Goal: Use online tool/utility: Utilize a website feature to perform a specific function

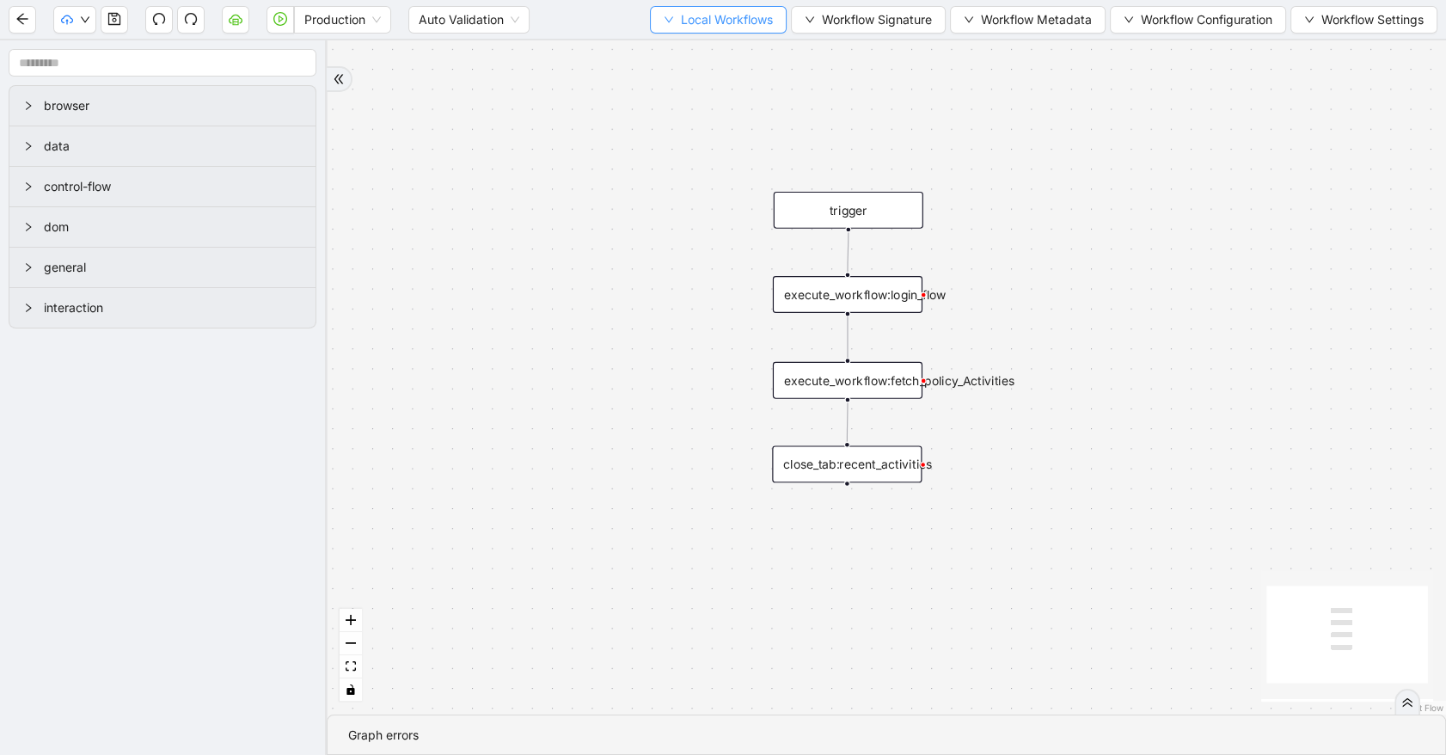
click at [664, 15] on icon "down" at bounding box center [669, 20] width 10 height 10
click at [688, 51] on span "Select" at bounding box center [715, 52] width 110 height 19
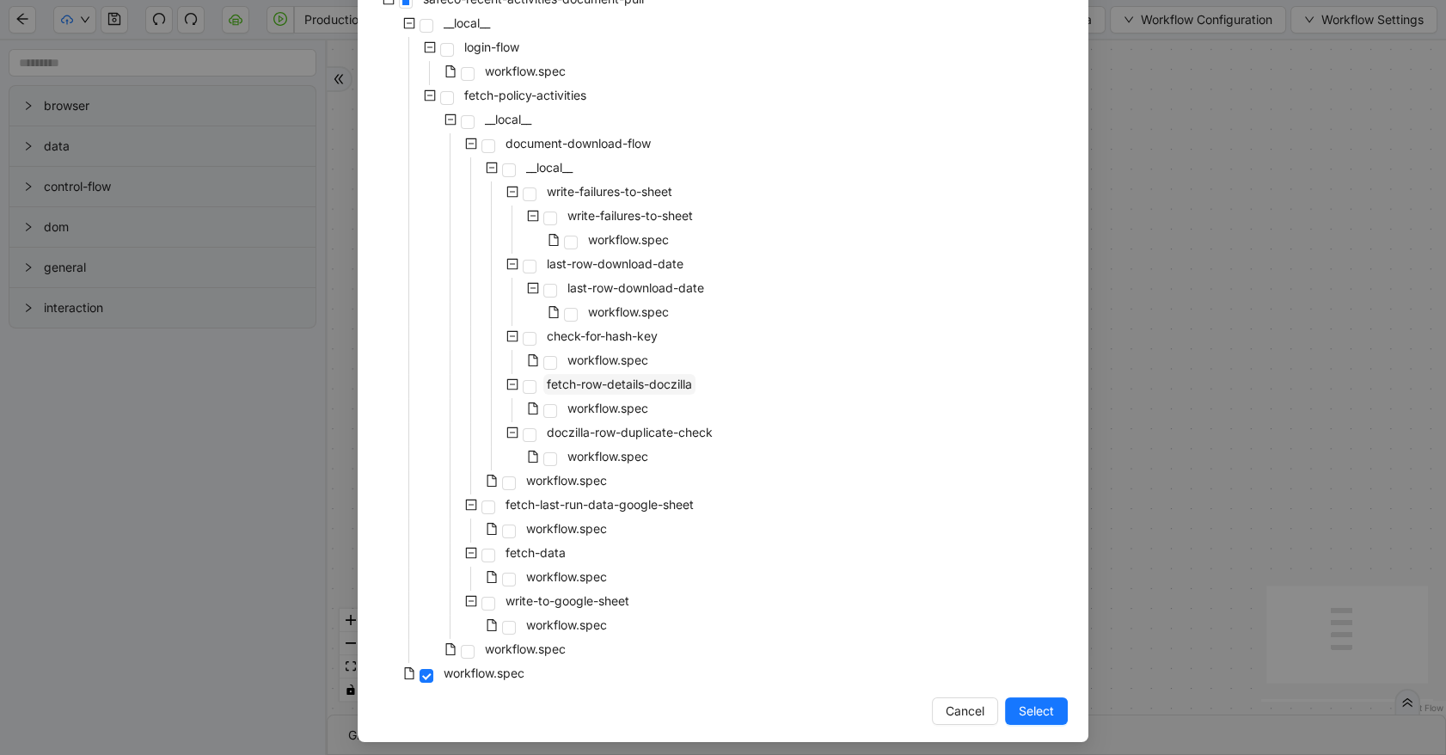
scroll to position [149, 0]
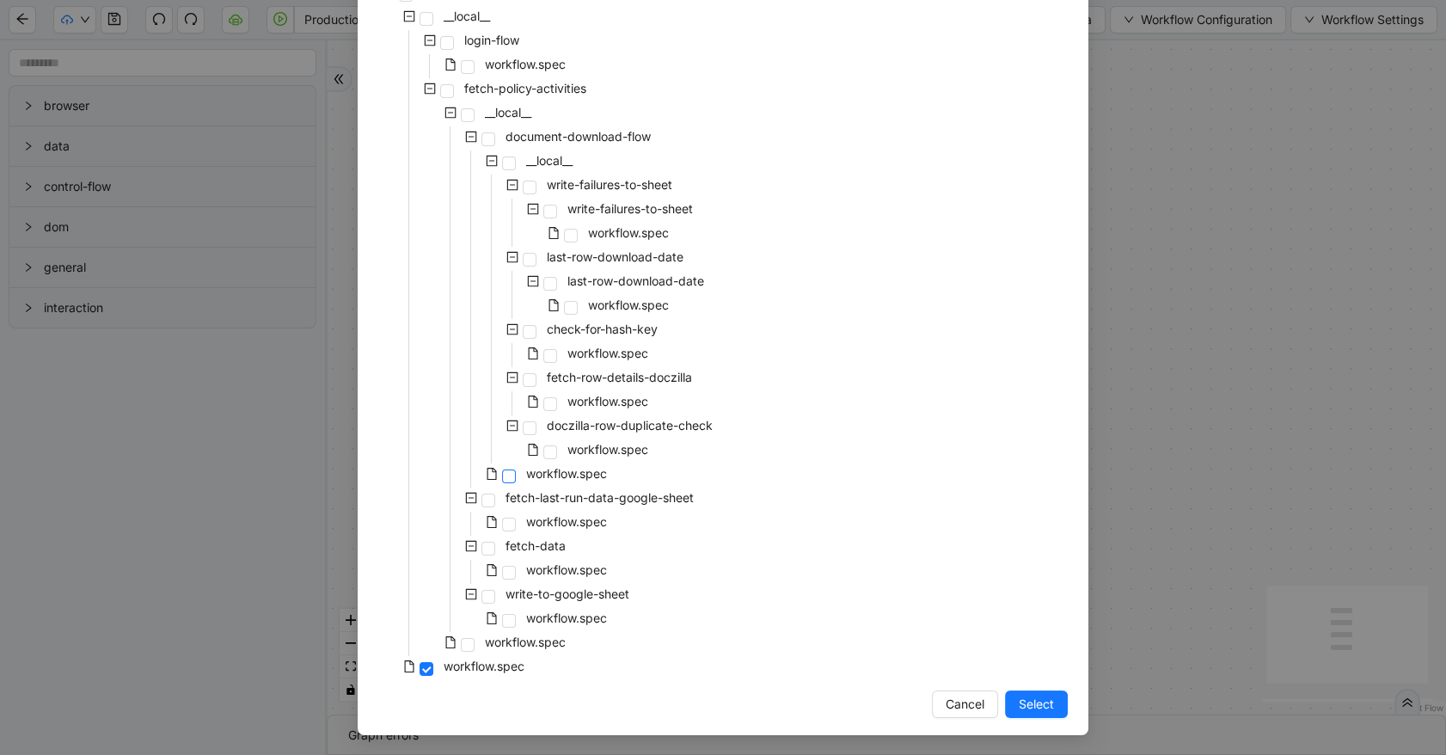
click at [505, 477] on span at bounding box center [509, 476] width 14 height 14
click at [1049, 696] on button "Select" at bounding box center [1036, 704] width 63 height 28
click at [1049, 696] on div "trigger execute_workflow:login_flow execute_workflow:fetch_policy_Activities cl…" at bounding box center [887, 377] width 1120 height 674
click at [1018, 713] on div "trigger execute_workflow:login_flow execute_workflow:fetch_policy_Activities cl…" at bounding box center [887, 377] width 1120 height 674
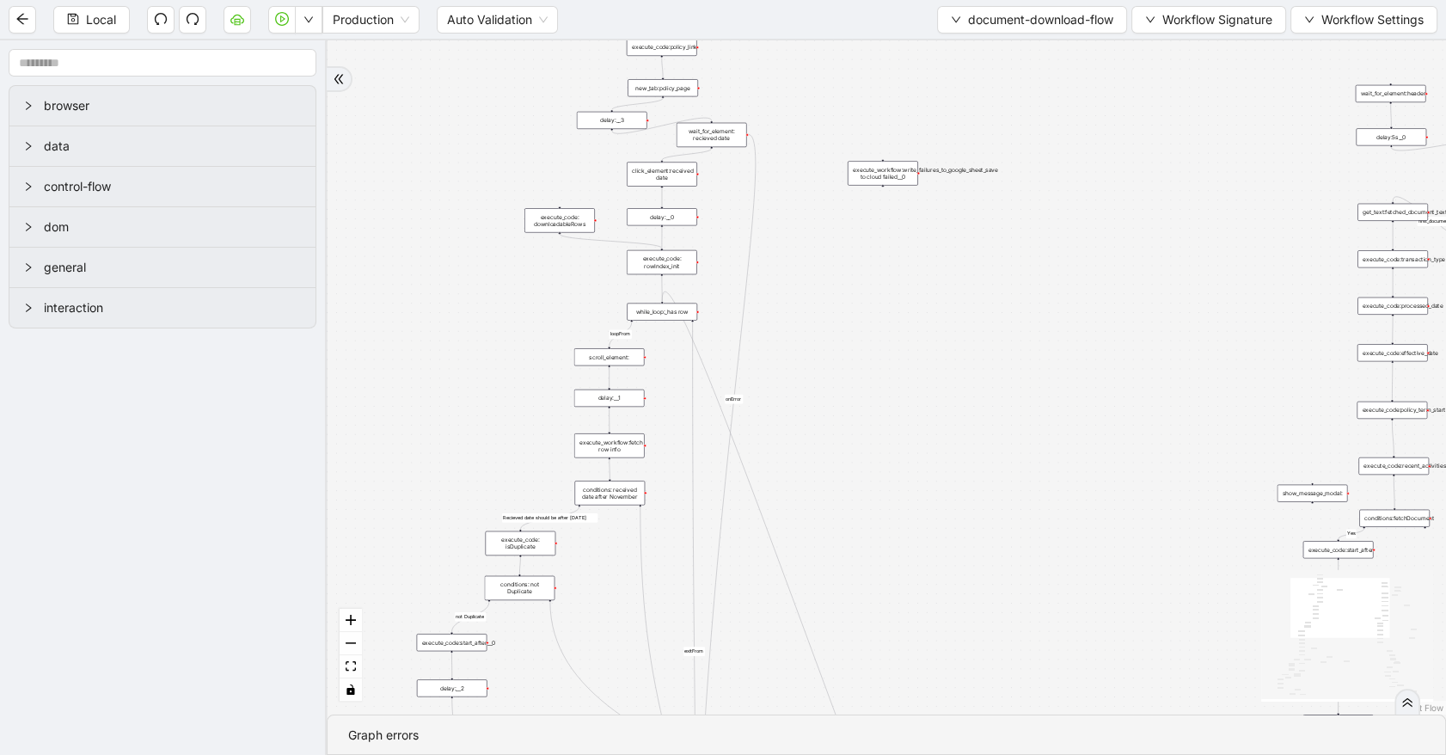
drag, startPoint x: 883, startPoint y: 479, endPoint x: 896, endPoint y: 158, distance: 321.0
click at [896, 158] on div "success fallback fallback Yes loopFrom first_document success fallback validFil…" at bounding box center [887, 377] width 1120 height 674
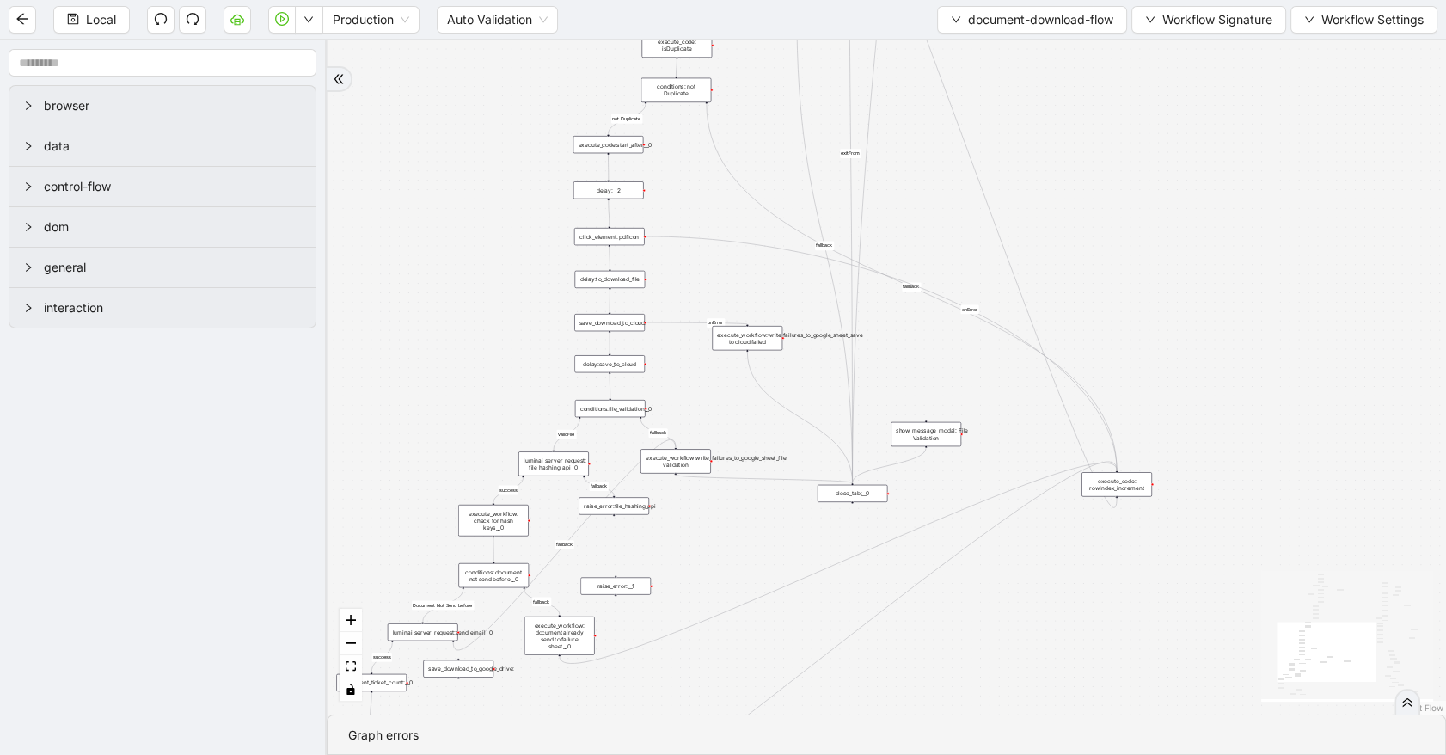
drag, startPoint x: 923, startPoint y: 413, endPoint x: 1079, endPoint y: 78, distance: 368.9
click at [1079, 78] on div "success fallback fallback Yes loopFrom first_document success fallback validFil…" at bounding box center [887, 377] width 1120 height 674
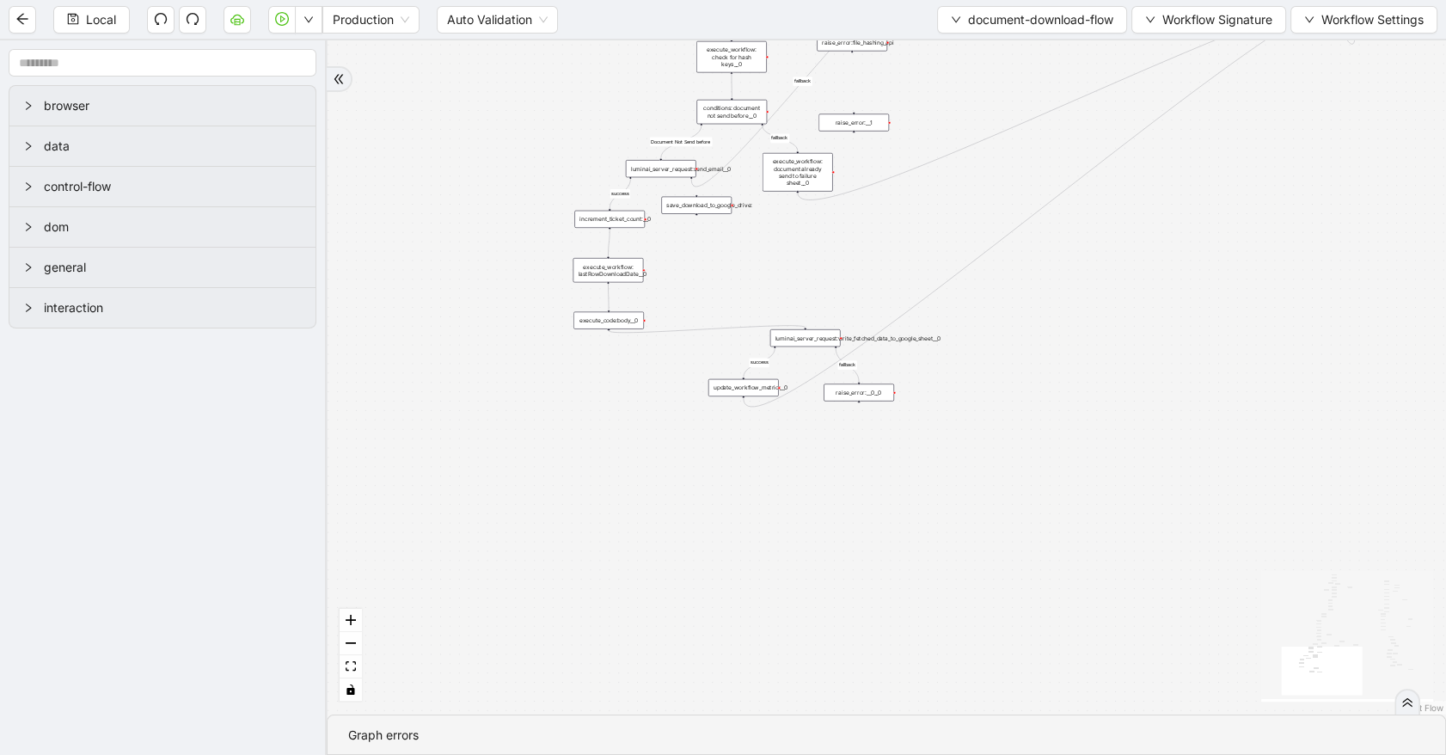
drag, startPoint x: 993, startPoint y: 638, endPoint x: 1186, endPoint y: 245, distance: 437.6
click at [1212, 210] on div "success fallback fallback Yes loopFrom first_document success fallback validFil…" at bounding box center [887, 377] width 1120 height 674
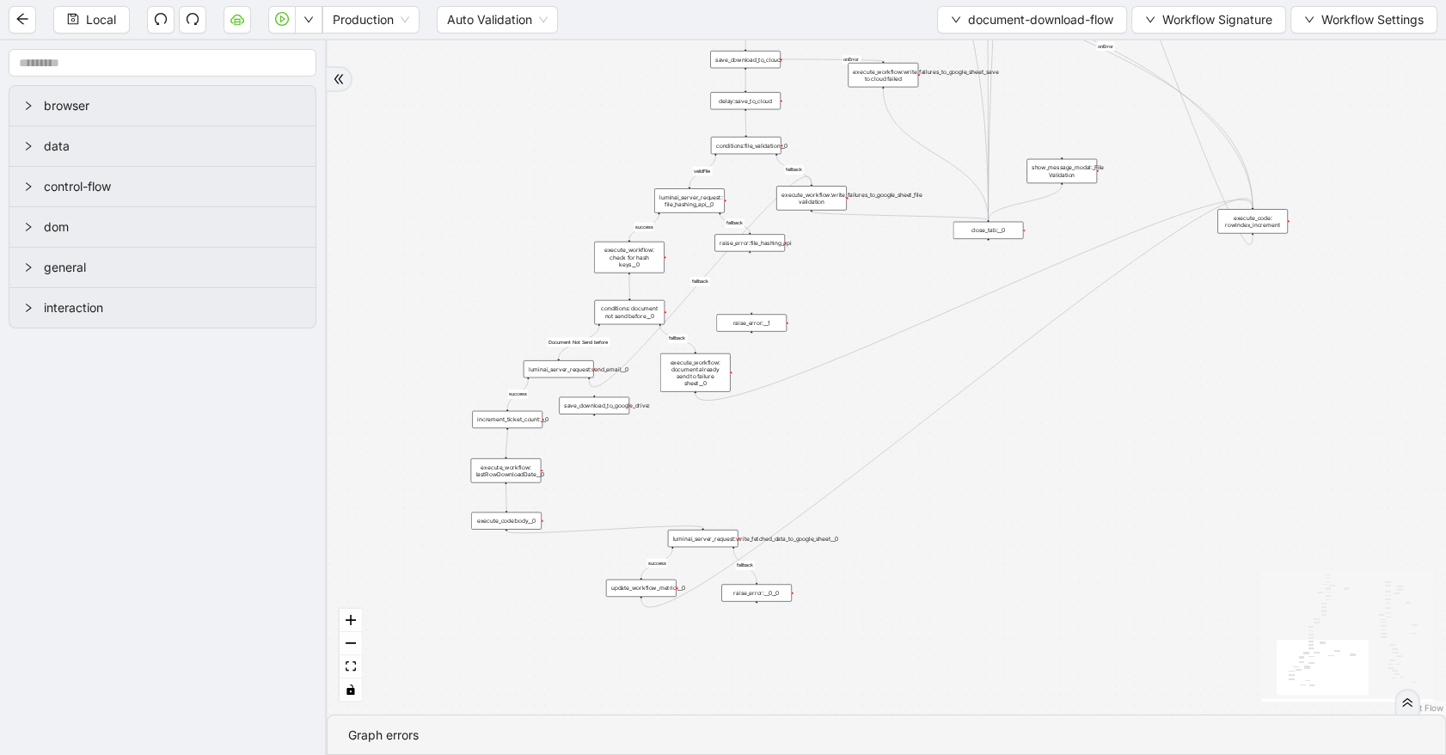
drag, startPoint x: 610, startPoint y: 438, endPoint x: 508, endPoint y: 639, distance: 225.7
click at [508, 639] on div "success fallback fallback Yes loopFrom first_document success fallback validFil…" at bounding box center [887, 377] width 1120 height 674
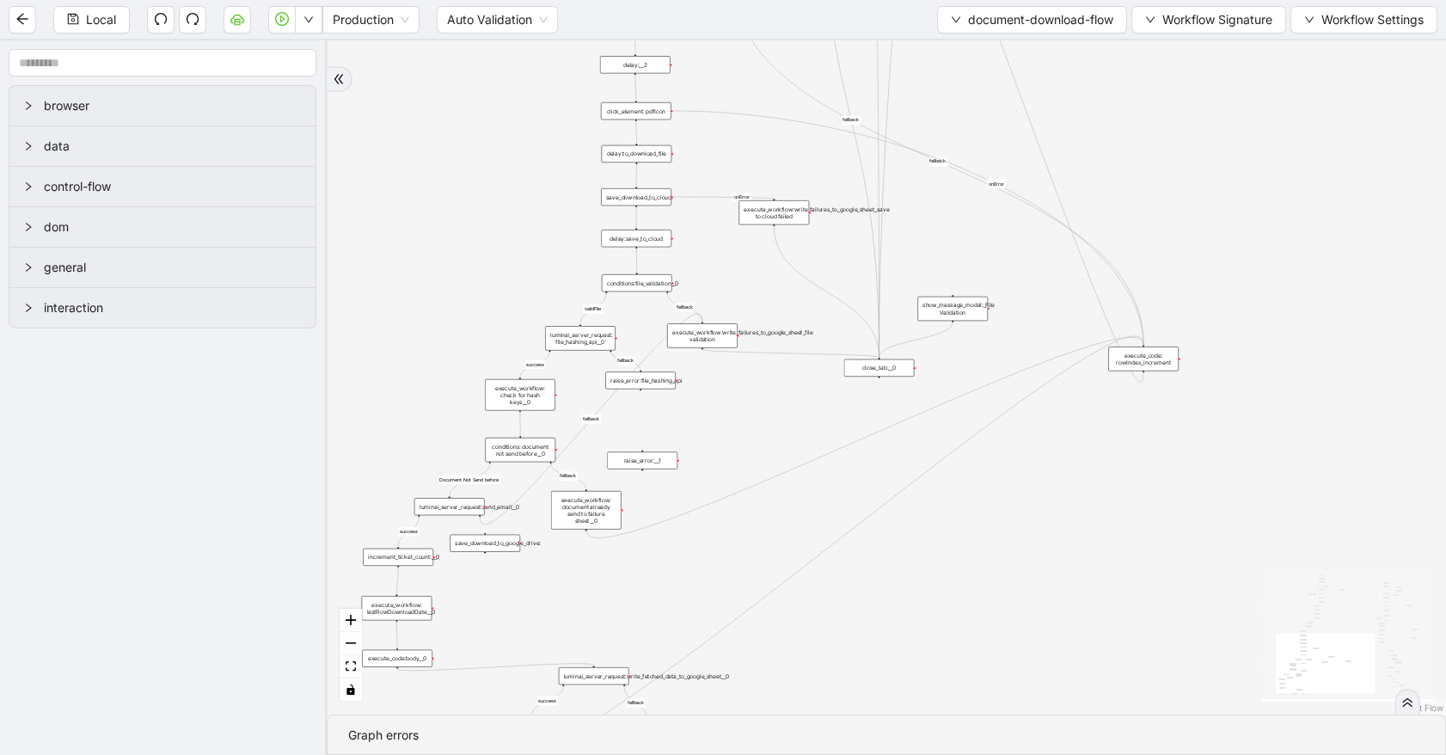
drag, startPoint x: 848, startPoint y: 264, endPoint x: 707, endPoint y: 372, distance: 177.8
click at [739, 402] on div "success fallback fallback Yes loopFrom first_document success fallback validFil…" at bounding box center [887, 377] width 1120 height 674
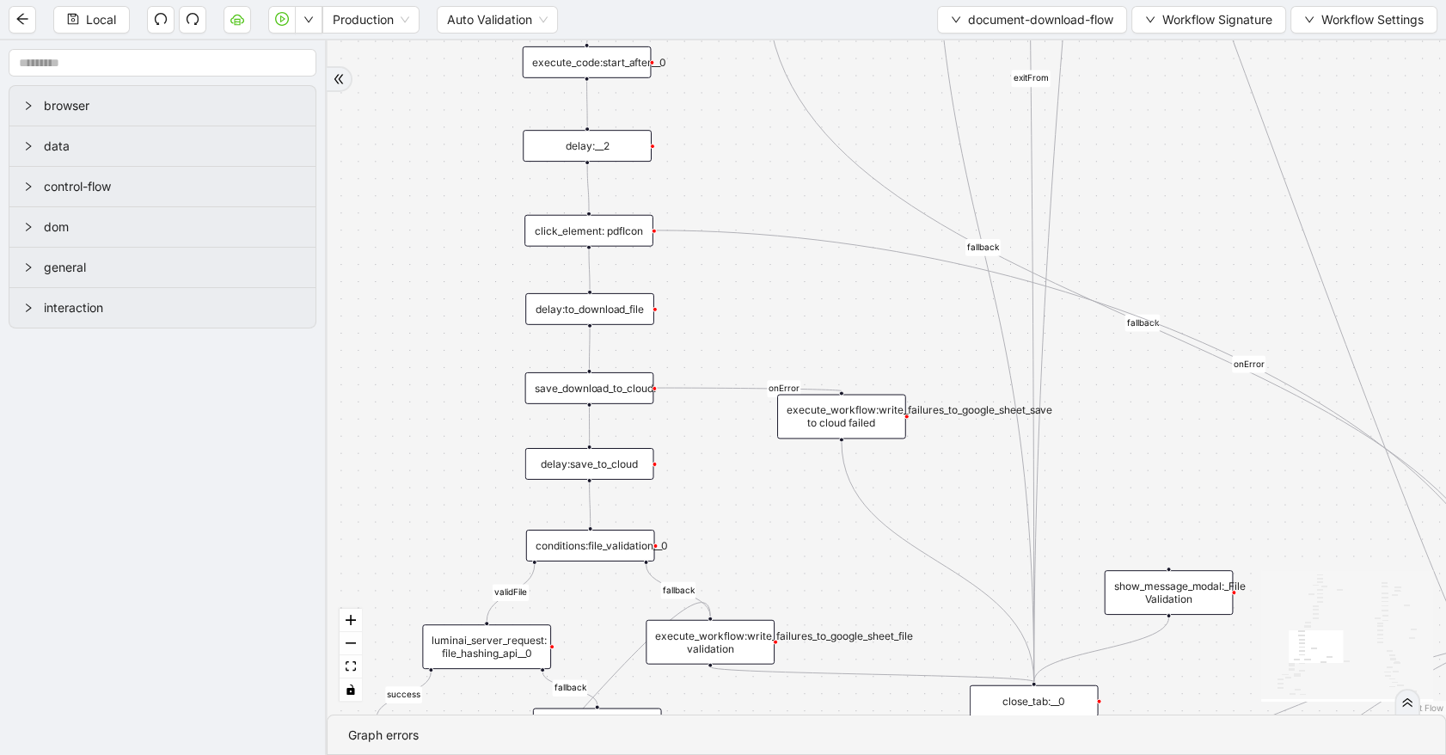
drag, startPoint x: 790, startPoint y: 292, endPoint x: 758, endPoint y: 540, distance: 249.8
click at [758, 540] on div "success fallback fallback Yes loopFrom first_document success fallback validFil…" at bounding box center [887, 377] width 1120 height 674
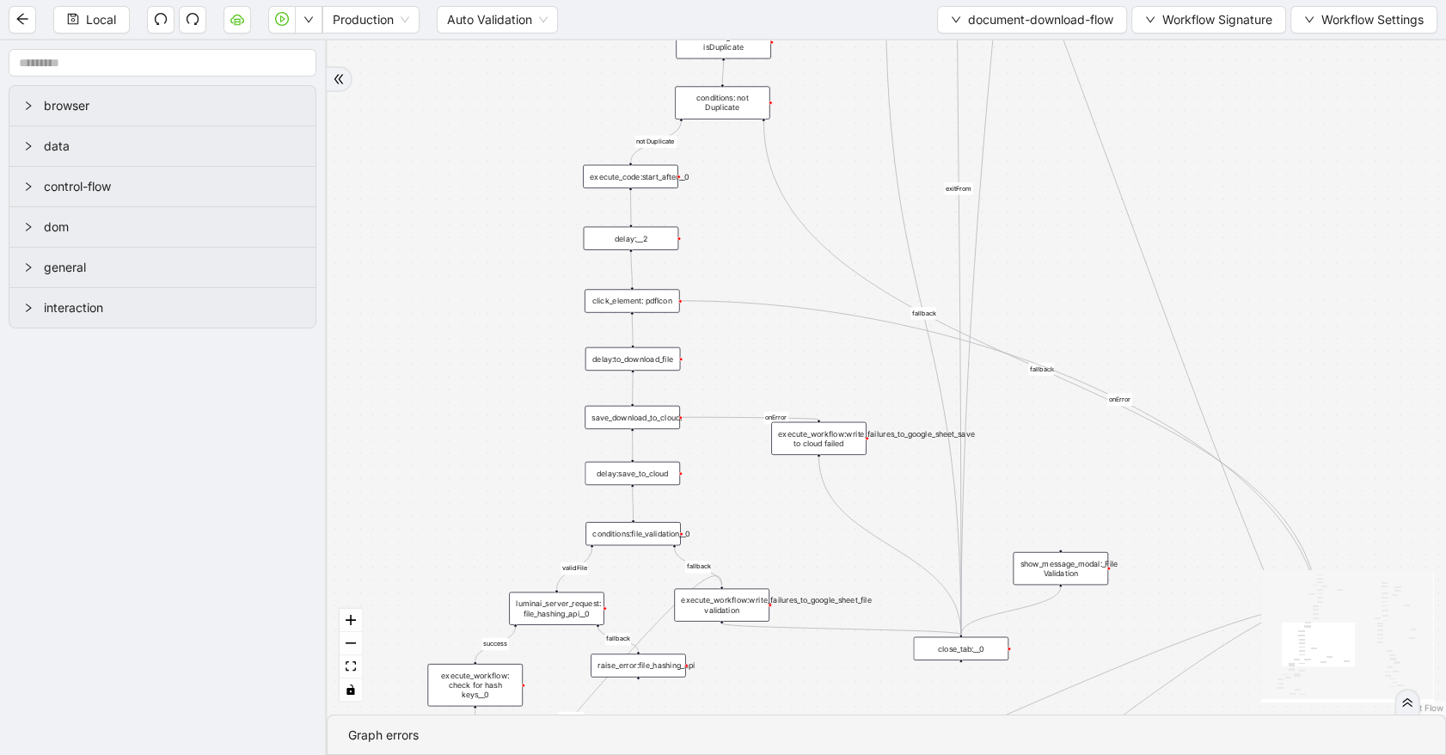
click at [839, 449] on div "execute_workflow:write_failures_to_google_sheet_save to cloud failed" at bounding box center [818, 438] width 95 height 33
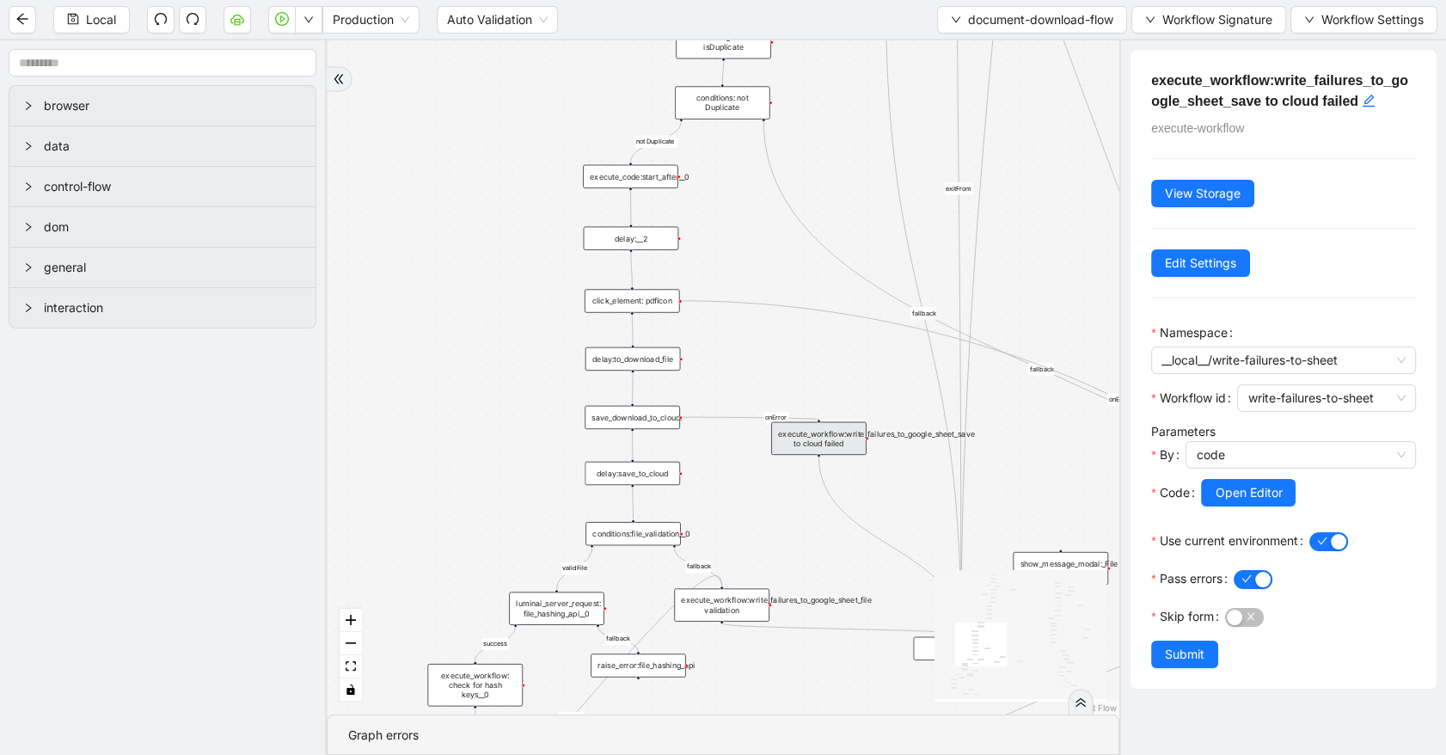
click at [758, 536] on div "success fallback fallback Yes loopFrom first_document success fallback validFil…" at bounding box center [723, 377] width 793 height 674
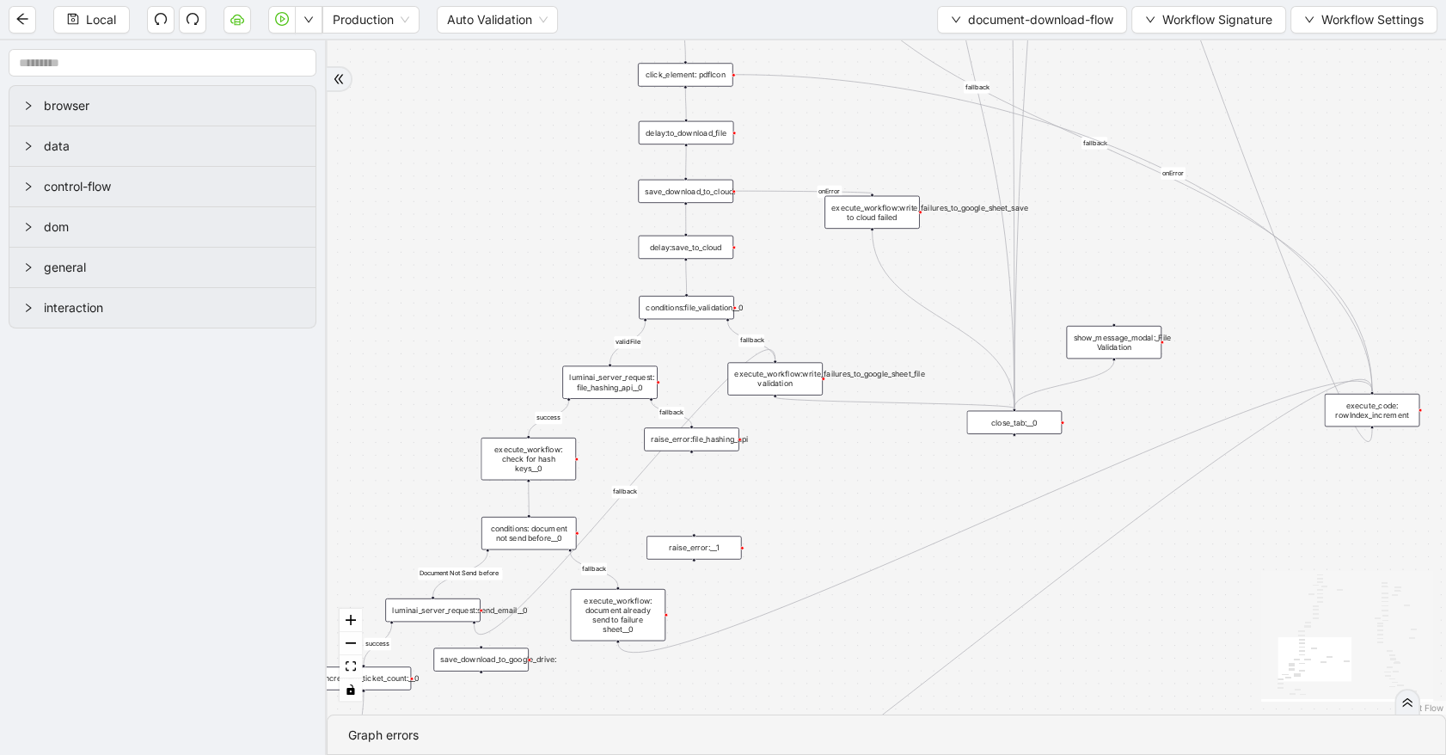
drag, startPoint x: 758, startPoint y: 536, endPoint x: 812, endPoint y: 310, distance: 232.3
click at [812, 310] on div "success fallback fallback Yes loopFrom first_document success fallback validFil…" at bounding box center [887, 377] width 1120 height 674
click at [850, 502] on div "success fallback fallback Yes loopFrom first_document success fallback validFil…" at bounding box center [887, 377] width 1120 height 674
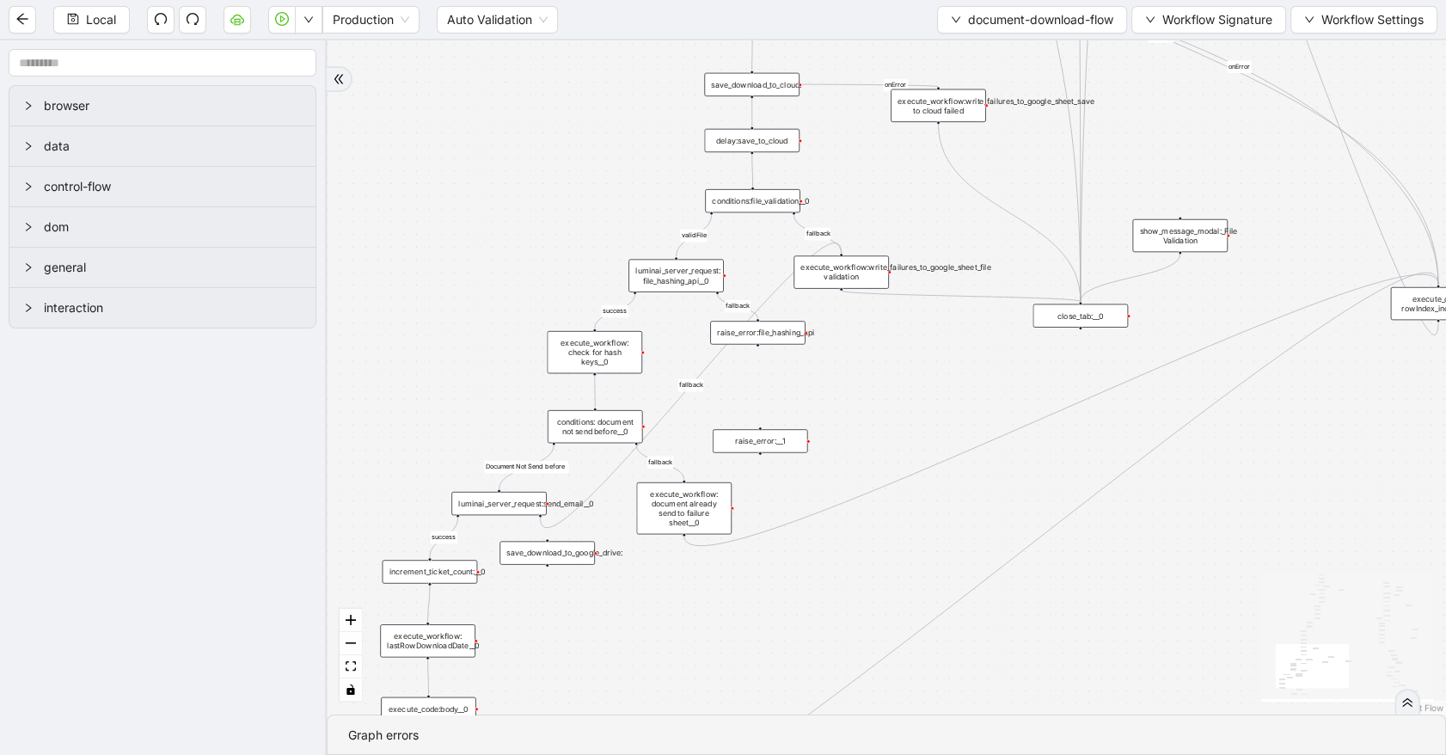
drag, startPoint x: 715, startPoint y: 586, endPoint x: 782, endPoint y: 480, distance: 125.5
click at [782, 480] on div "success fallback fallback Yes loopFrom first_document success fallback validFil…" at bounding box center [887, 377] width 1120 height 674
click at [678, 507] on div "execute_workflow: document already send to failure sheet__0" at bounding box center [683, 508] width 95 height 52
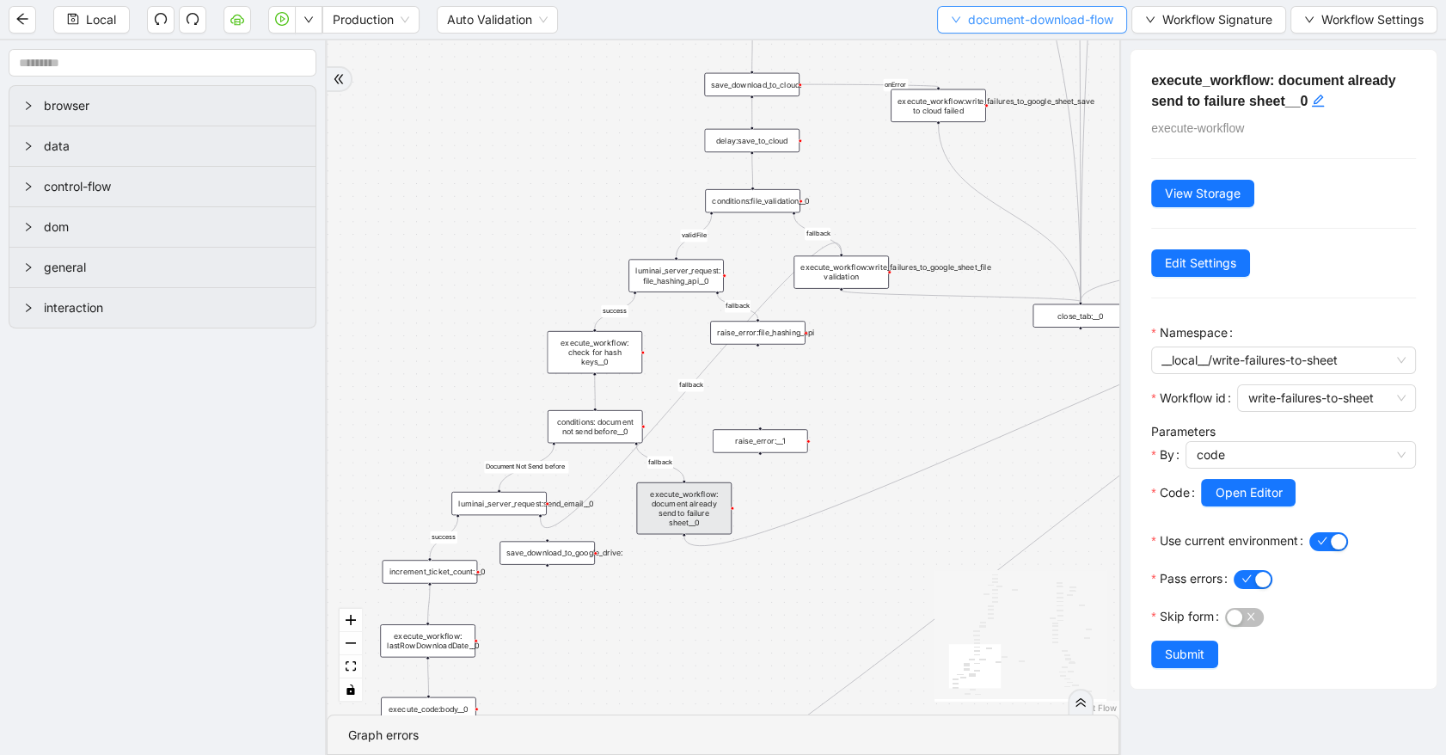
click at [972, 24] on span "document-download-flow" at bounding box center [1040, 19] width 145 height 19
click at [975, 44] on span "Select" at bounding box center [1030, 52] width 164 height 19
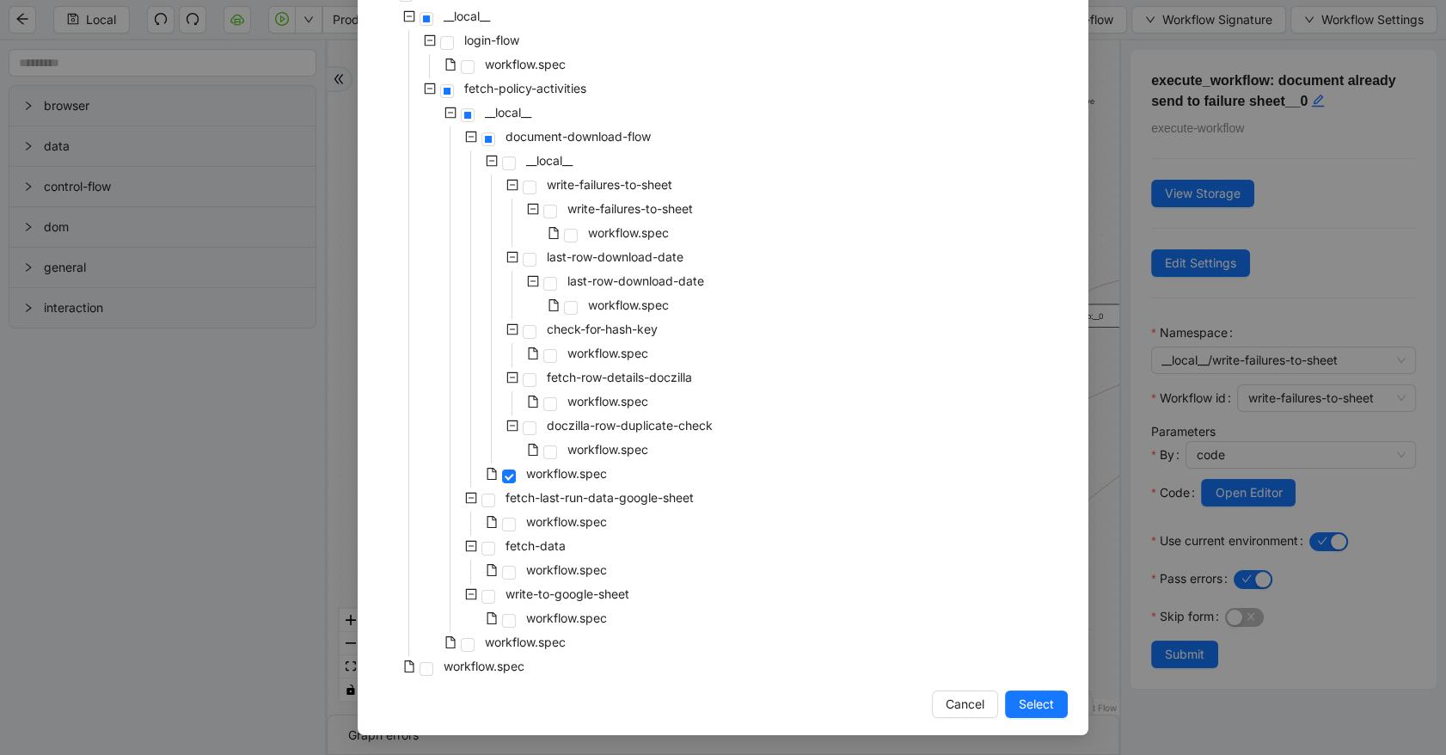
click at [1098, 420] on div "Select Local Workflow safeco-recent-activities-document-pull __local__ login-fl…" at bounding box center [723, 377] width 1446 height 755
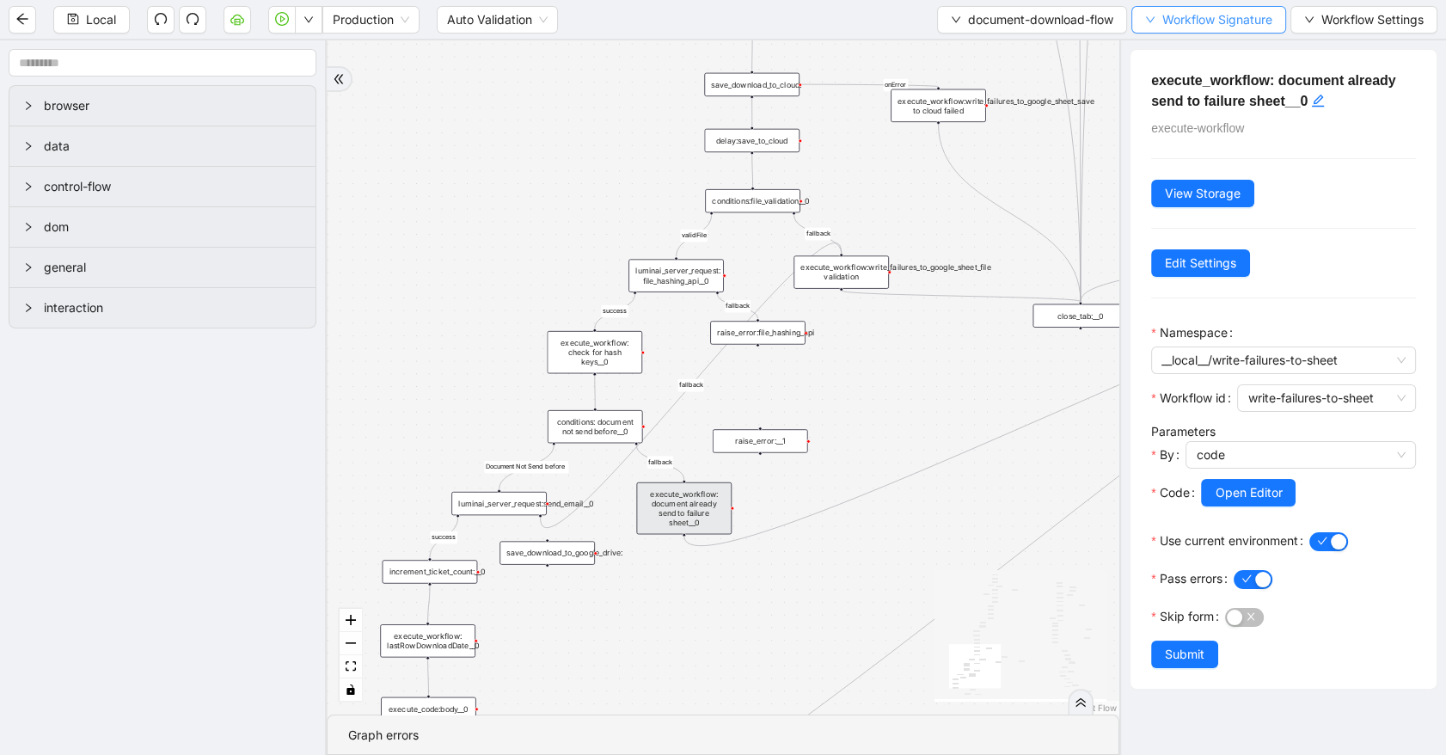
click at [1172, 21] on span "Workflow Signature" at bounding box center [1217, 19] width 110 height 19
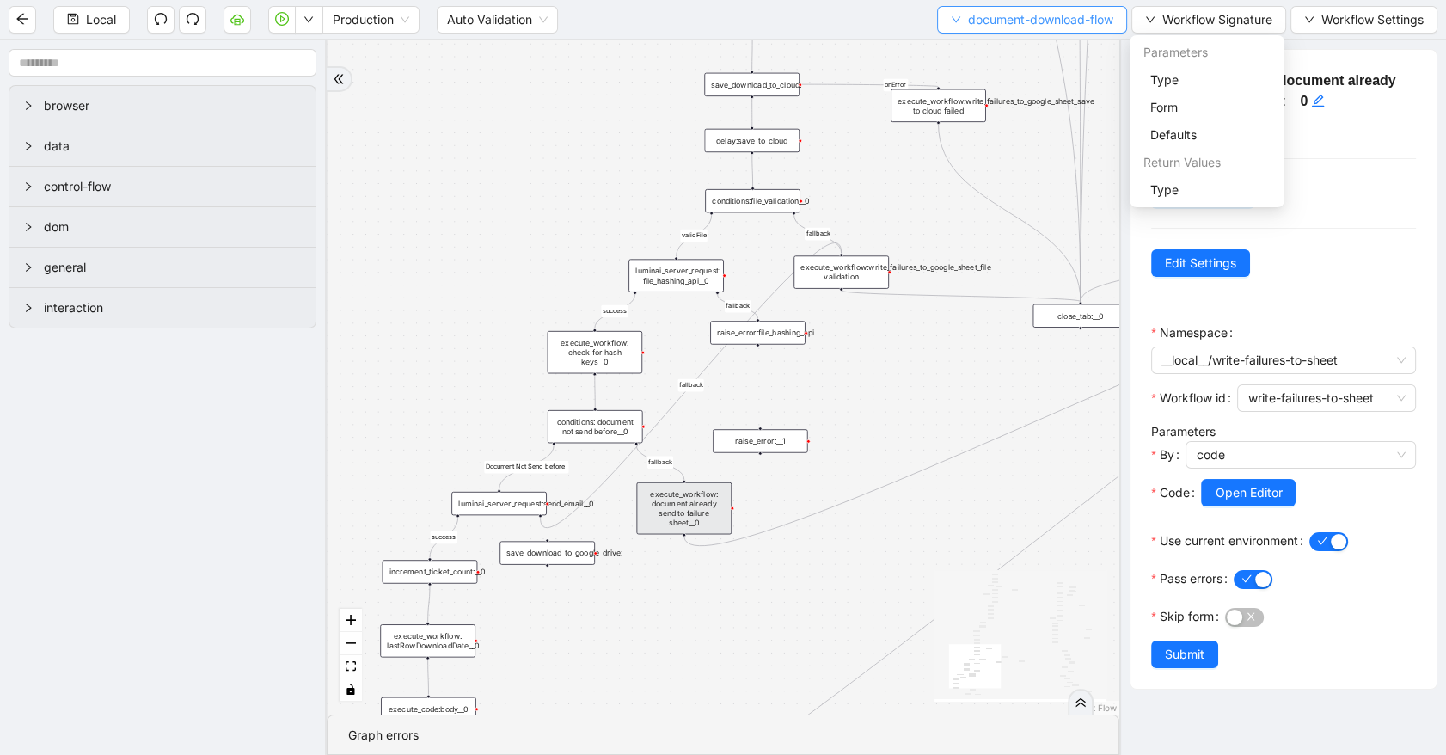
click at [1067, 25] on span "document-download-flow" at bounding box center [1040, 19] width 145 height 19
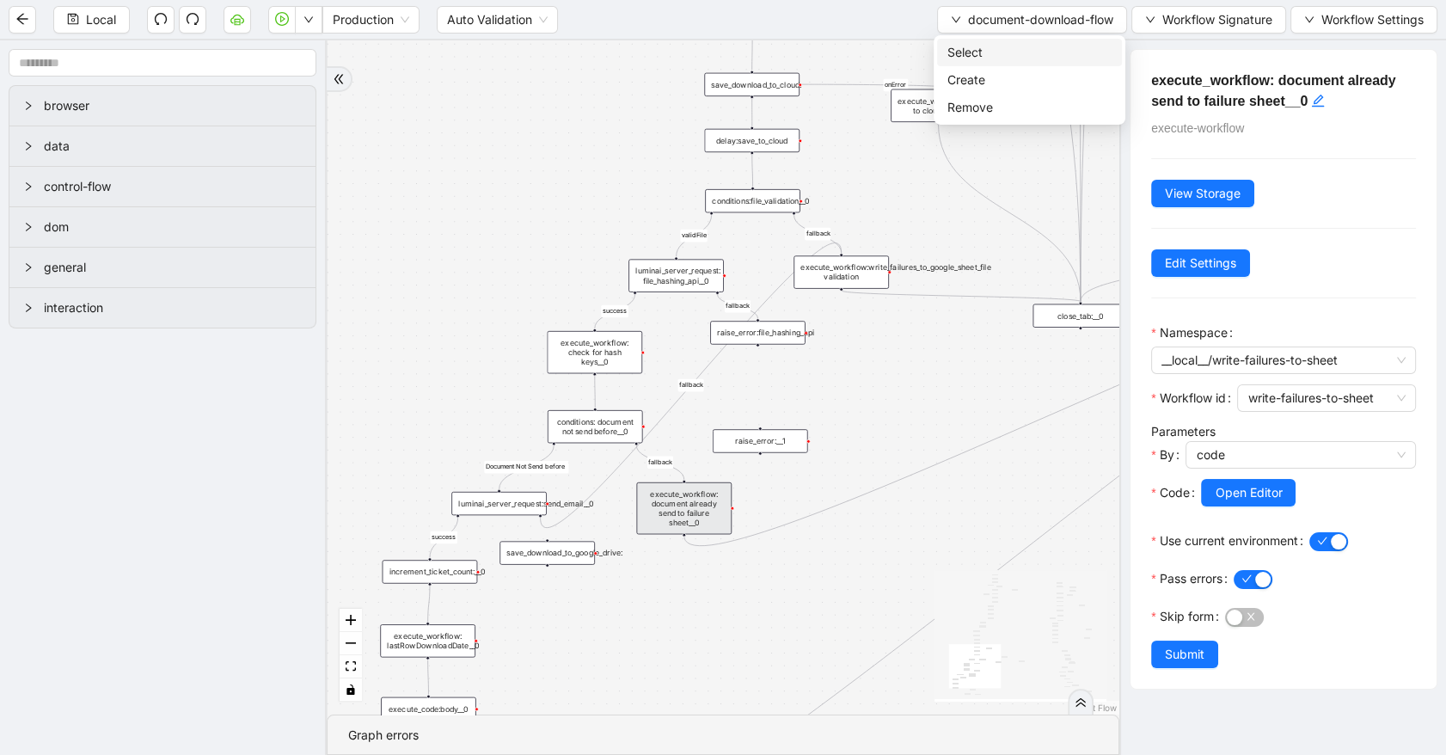
click at [1048, 57] on span "Select" at bounding box center [1030, 52] width 164 height 19
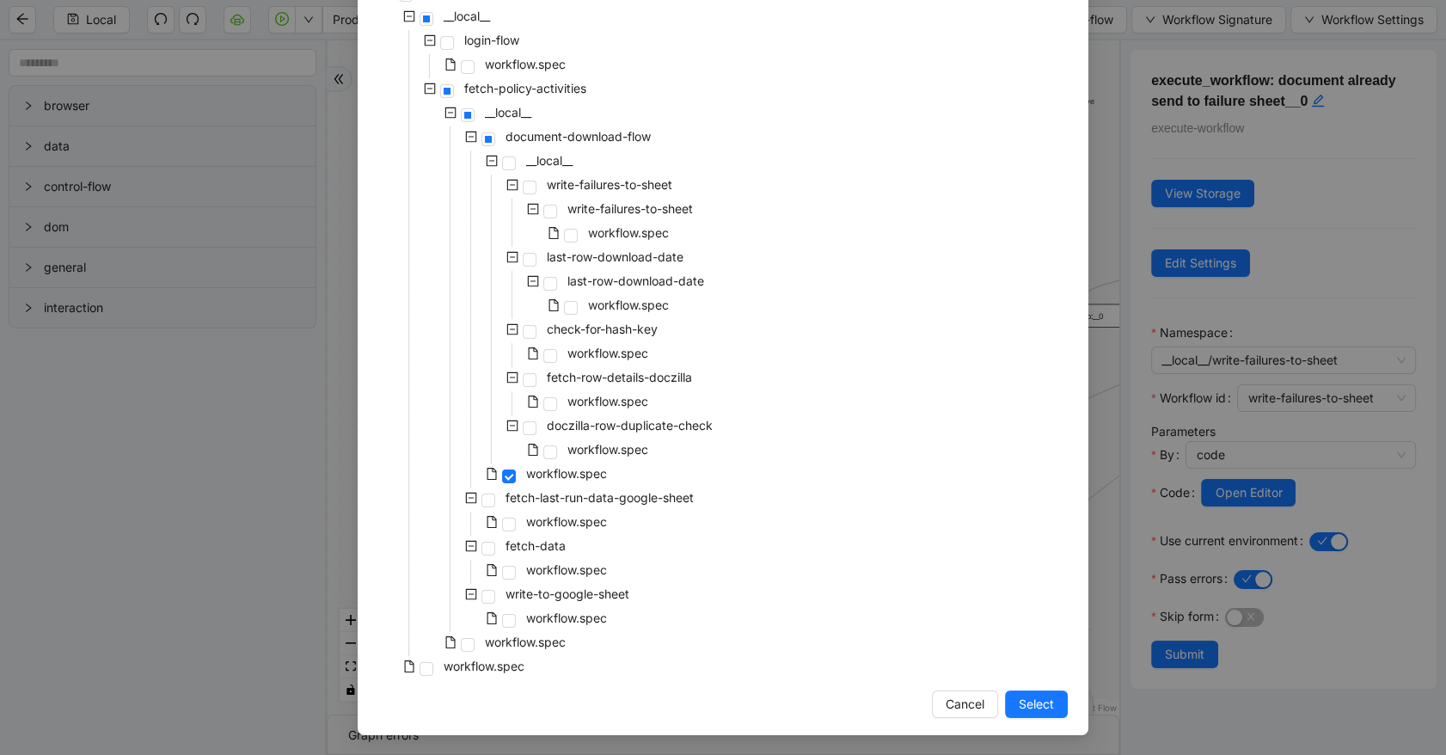
click at [1095, 441] on div "Select Local Workflow safeco-recent-activities-document-pull __local__ login-fl…" at bounding box center [723, 377] width 1446 height 755
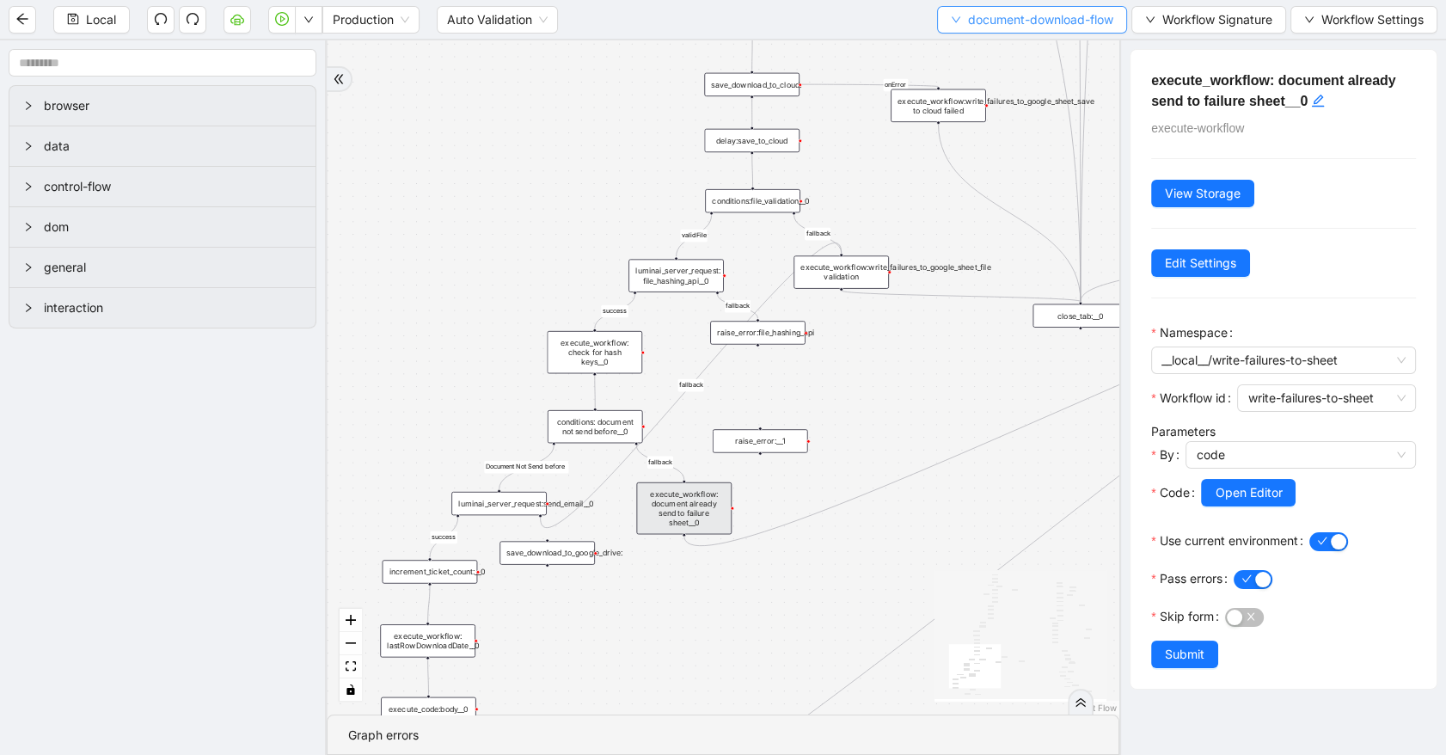
click at [1072, 19] on span "document-download-flow" at bounding box center [1040, 19] width 145 height 19
click at [1077, 48] on span "Select" at bounding box center [1030, 52] width 164 height 19
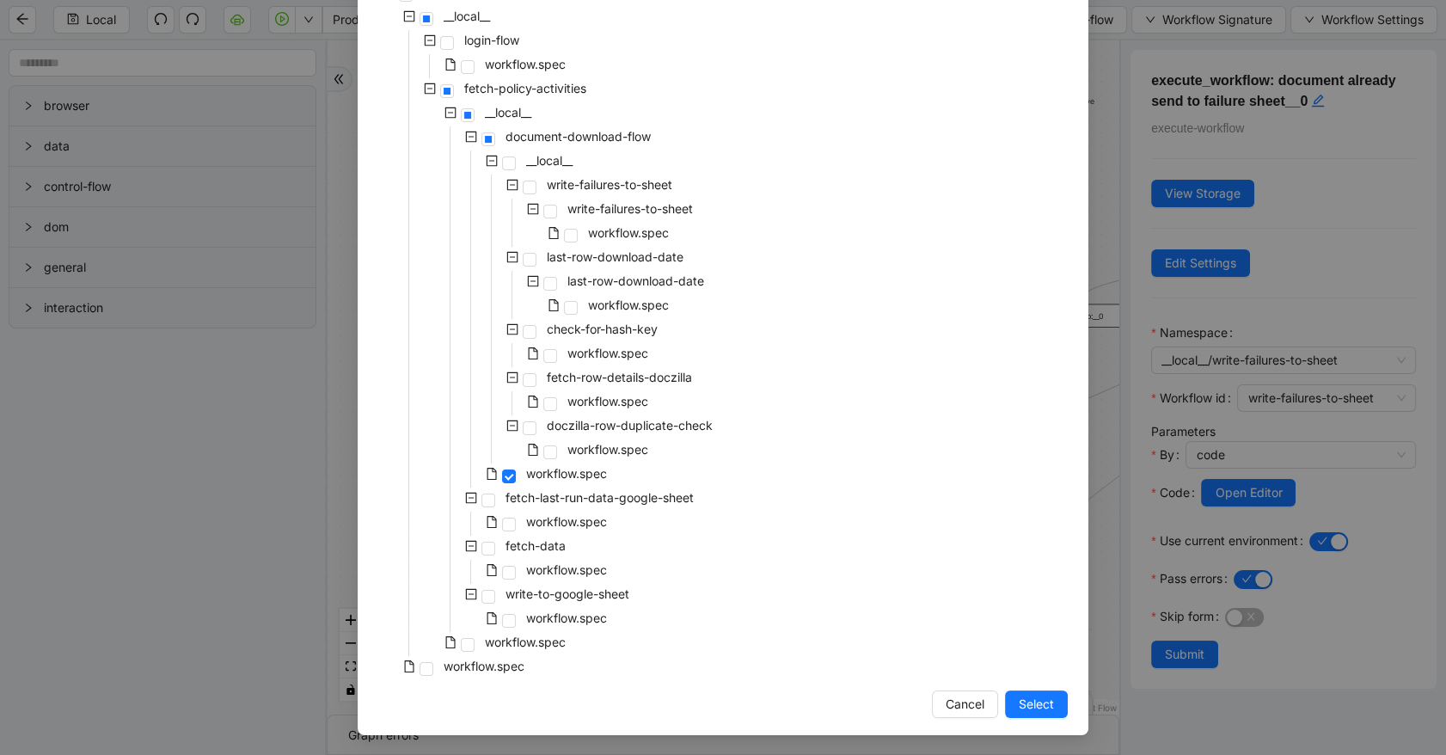
click at [555, 232] on span at bounding box center [553, 233] width 21 height 21
click at [564, 239] on span at bounding box center [571, 236] width 14 height 14
click at [1047, 697] on span "Select" at bounding box center [1036, 704] width 35 height 19
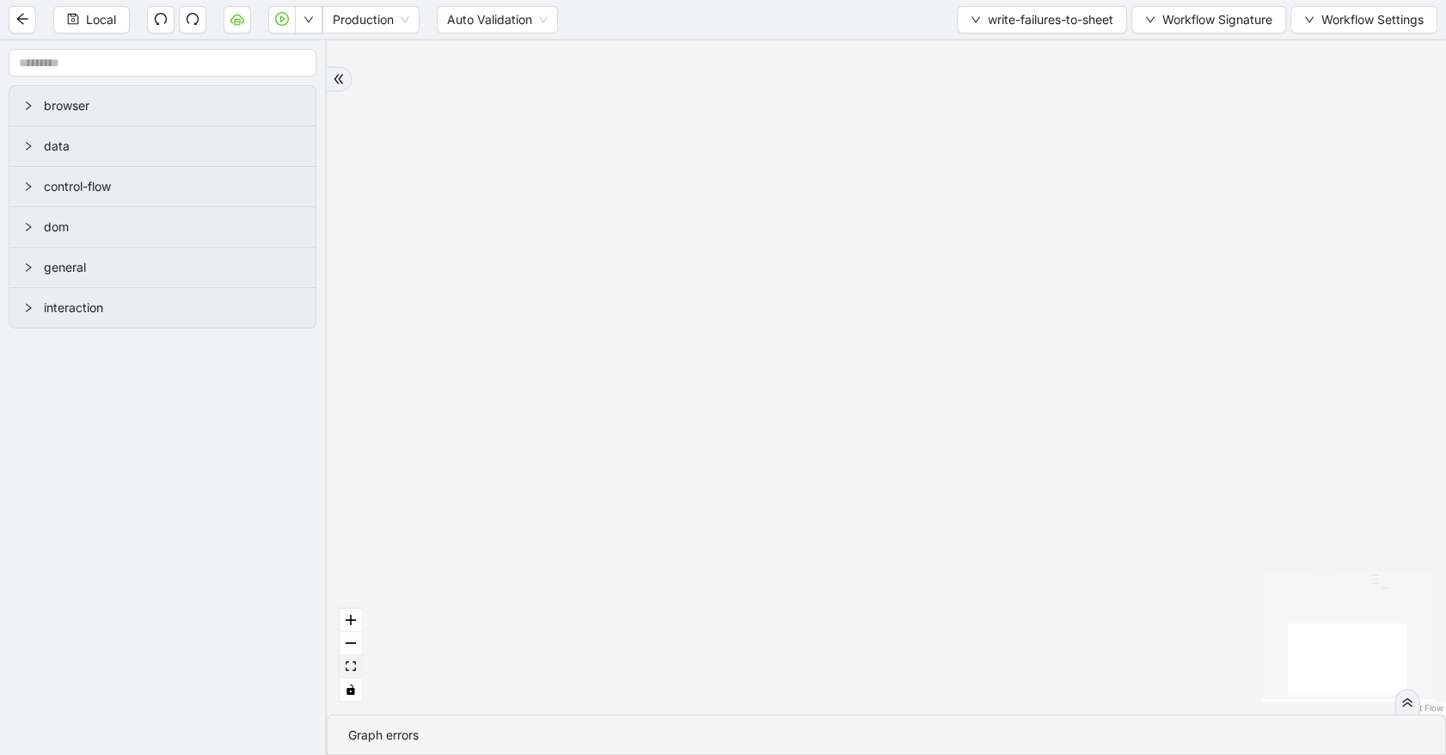
click at [353, 666] on icon "fit view" at bounding box center [351, 665] width 10 height 9
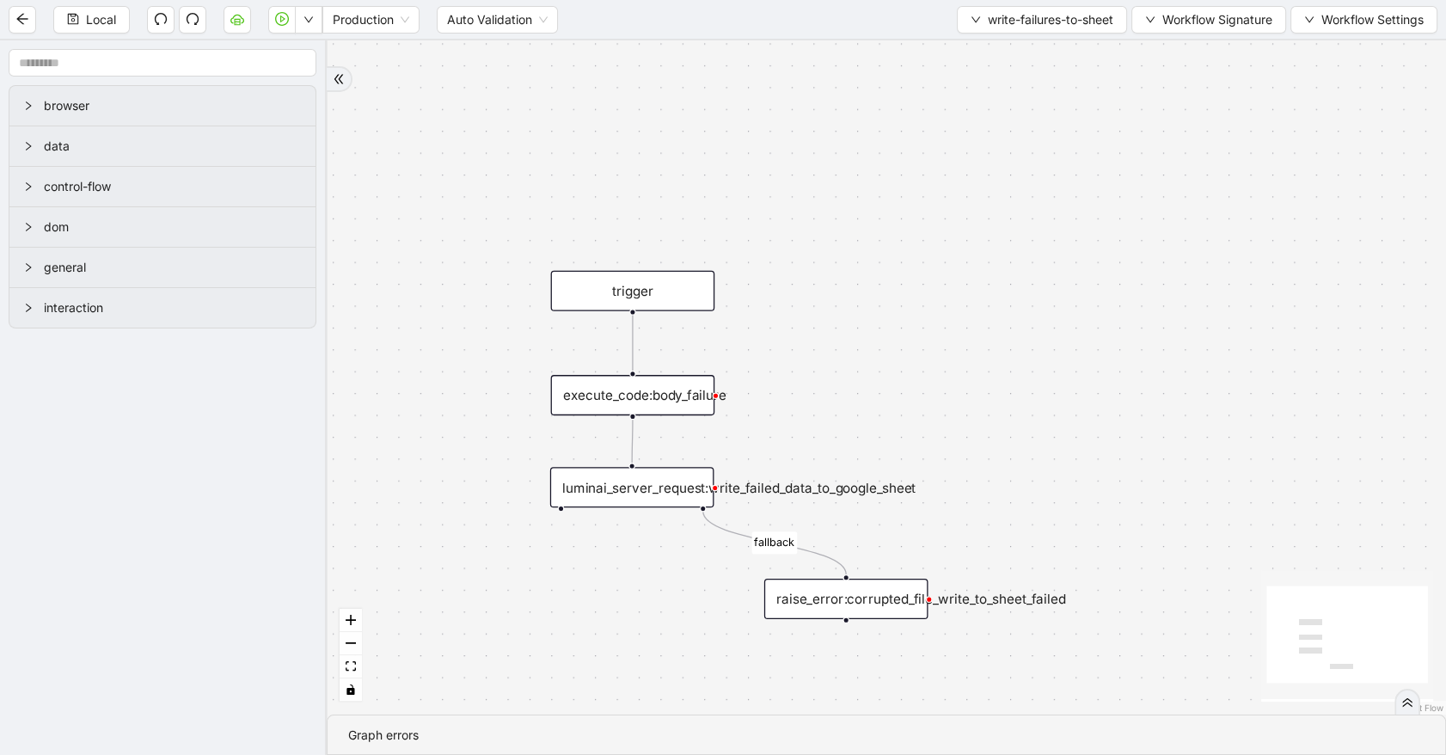
click at [659, 496] on div "luminai_server_request:write_failed_data_to_google_sheet" at bounding box center [632, 487] width 164 height 40
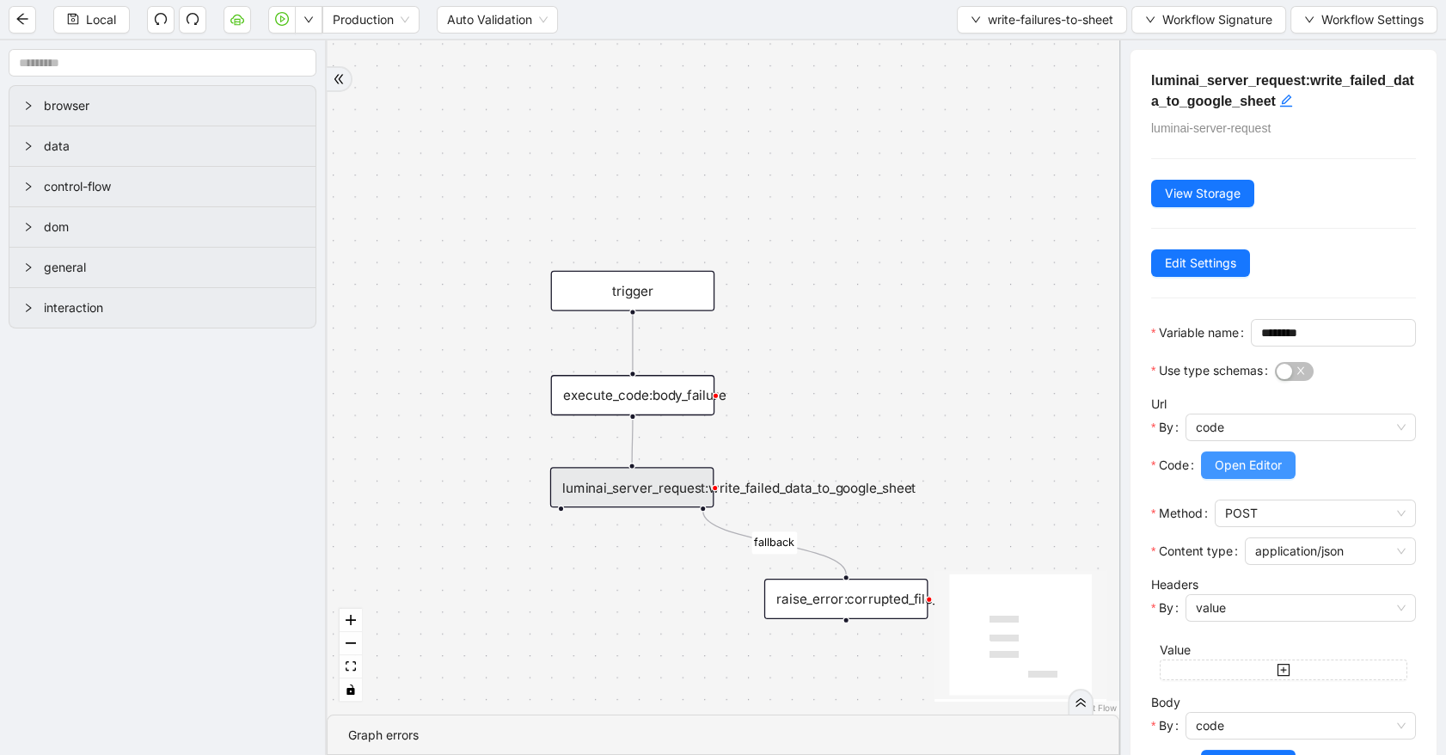
click at [1267, 475] on span "Open Editor" at bounding box center [1248, 465] width 67 height 19
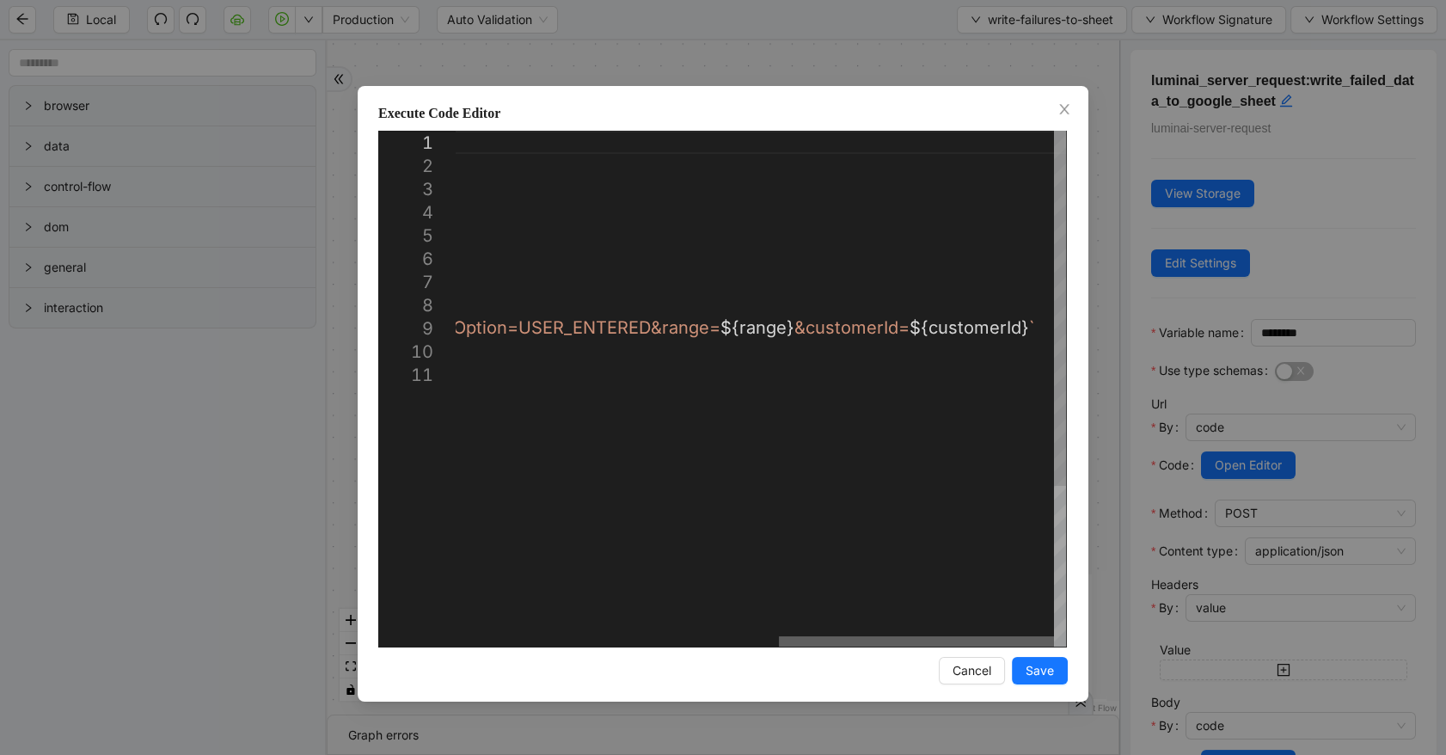
click at [1054, 636] on div at bounding box center [916, 641] width 275 height 10
click at [1061, 108] on icon "close" at bounding box center [1065, 109] width 14 height 14
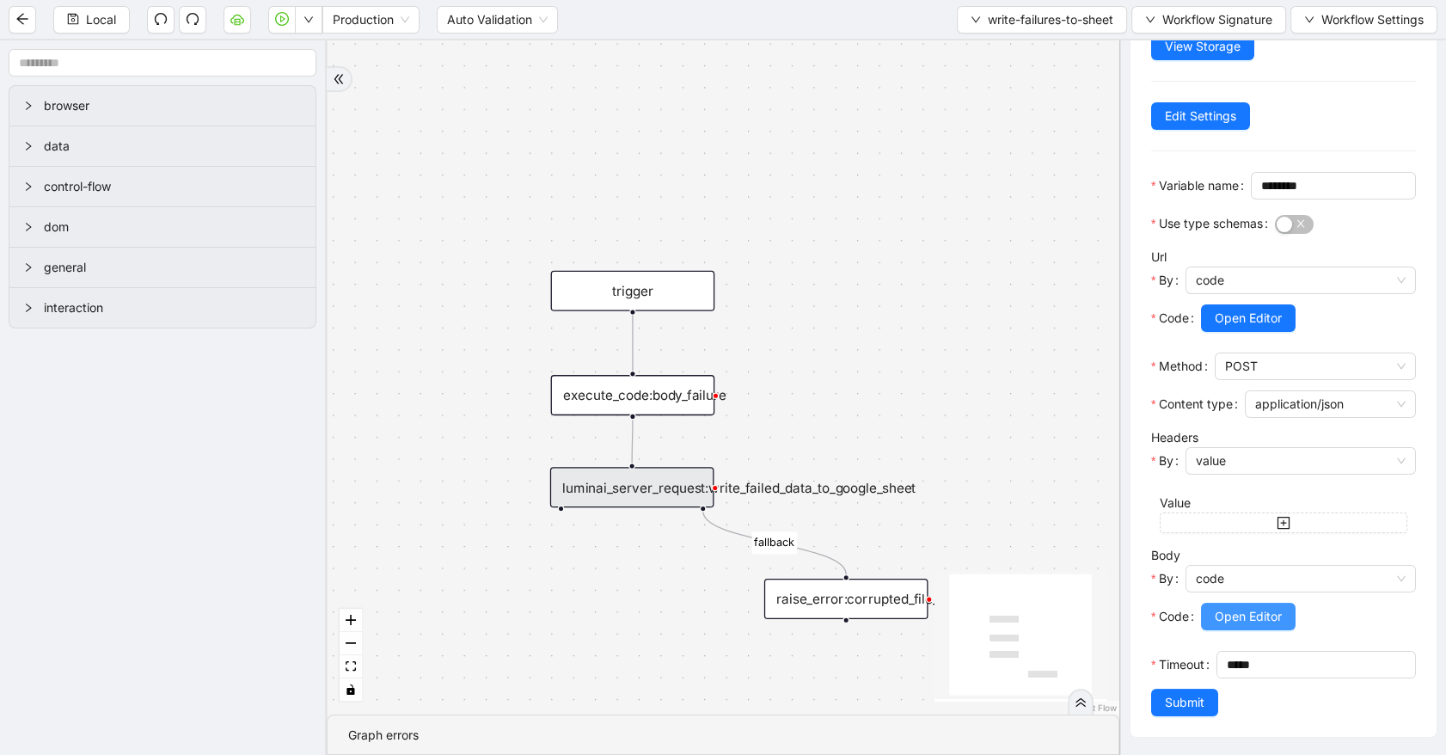
scroll to position [200, 0]
click at [1253, 607] on span "Open Editor" at bounding box center [1248, 616] width 67 height 19
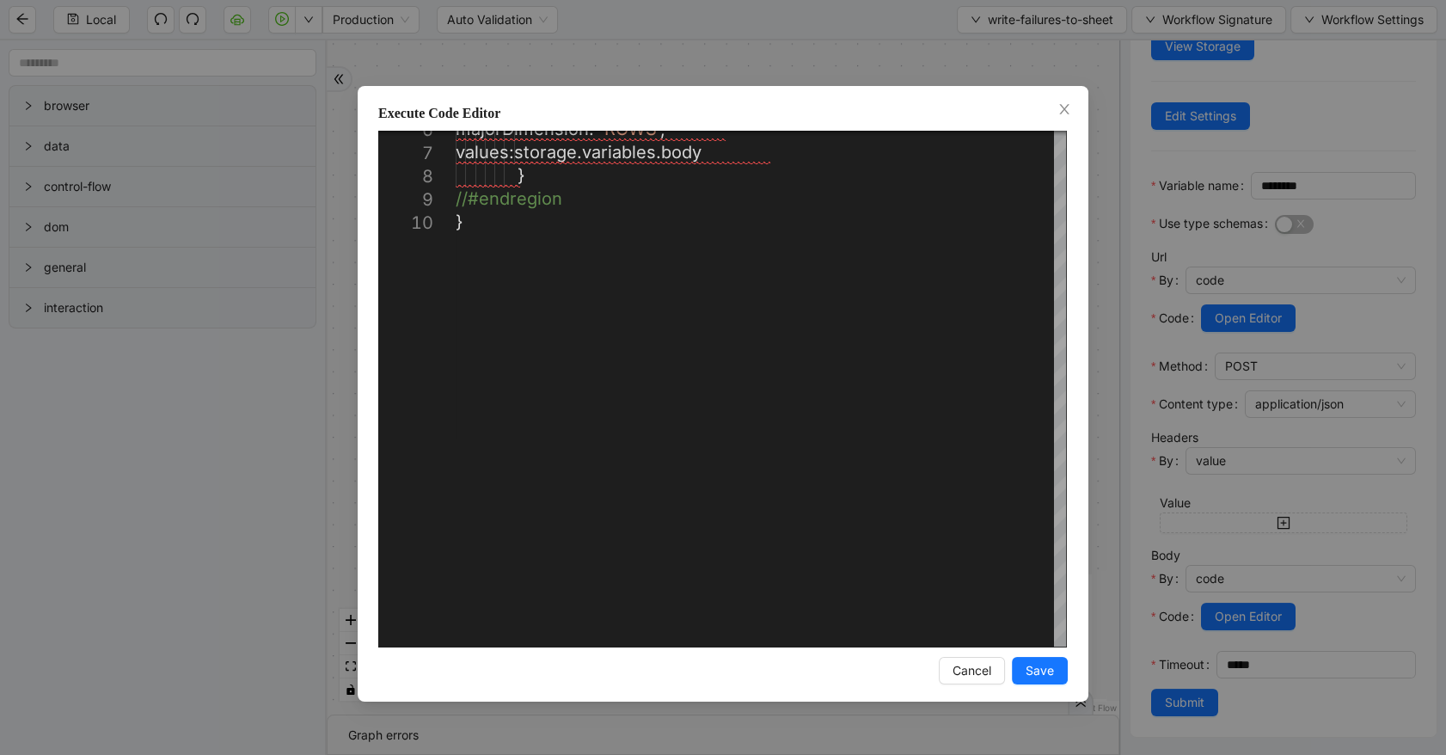
click at [1296, 429] on div "**********" at bounding box center [723, 377] width 1446 height 755
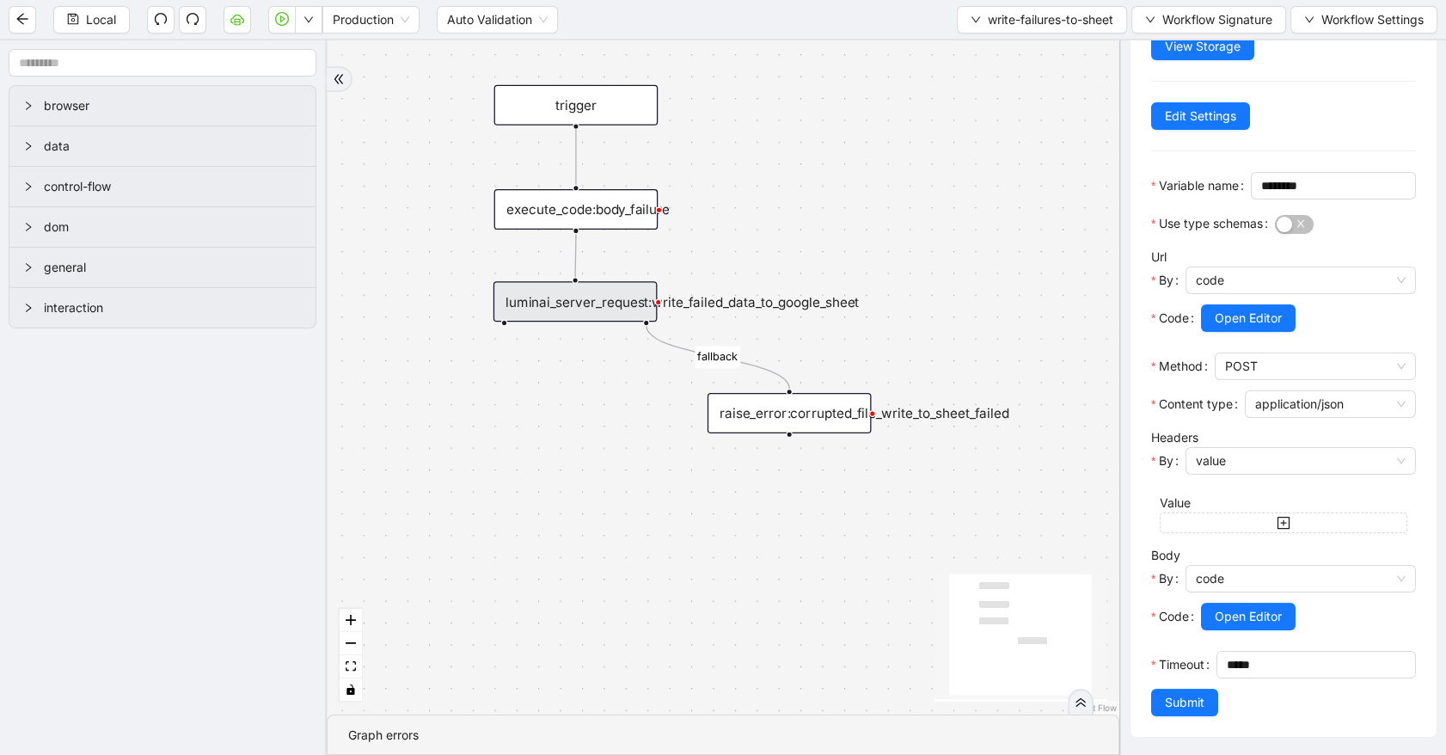
drag, startPoint x: 882, startPoint y: 413, endPoint x: 891, endPoint y: 391, distance: 23.2
click at [825, 224] on div "fallback trigger execute_code:body_failure luminai_server_request:write_failed_…" at bounding box center [723, 377] width 793 height 674
click at [565, 210] on div "execute_code:body_failure" at bounding box center [576, 206] width 164 height 40
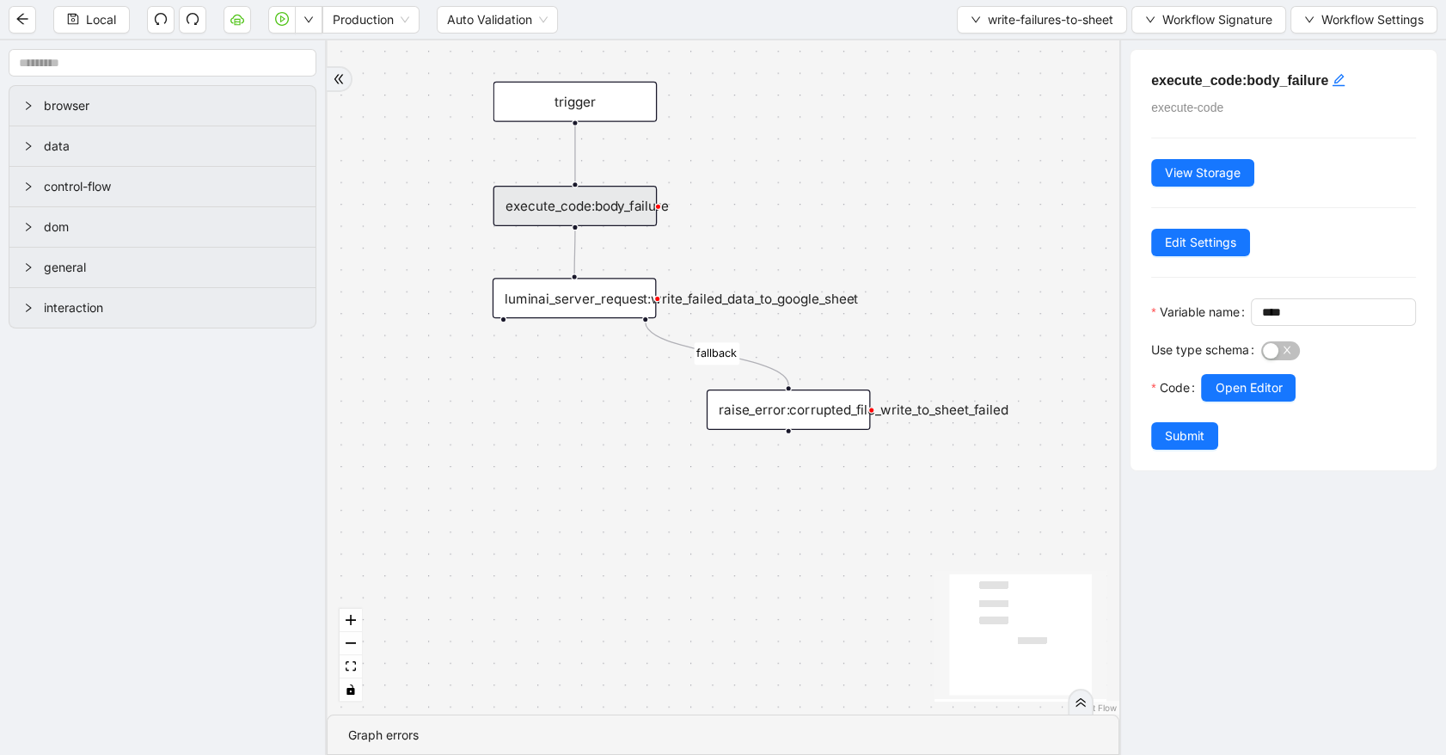
scroll to position [0, 0]
click at [1267, 374] on div at bounding box center [1338, 369] width 155 height 10
click at [1263, 397] on span "Open Editor" at bounding box center [1248, 387] width 67 height 19
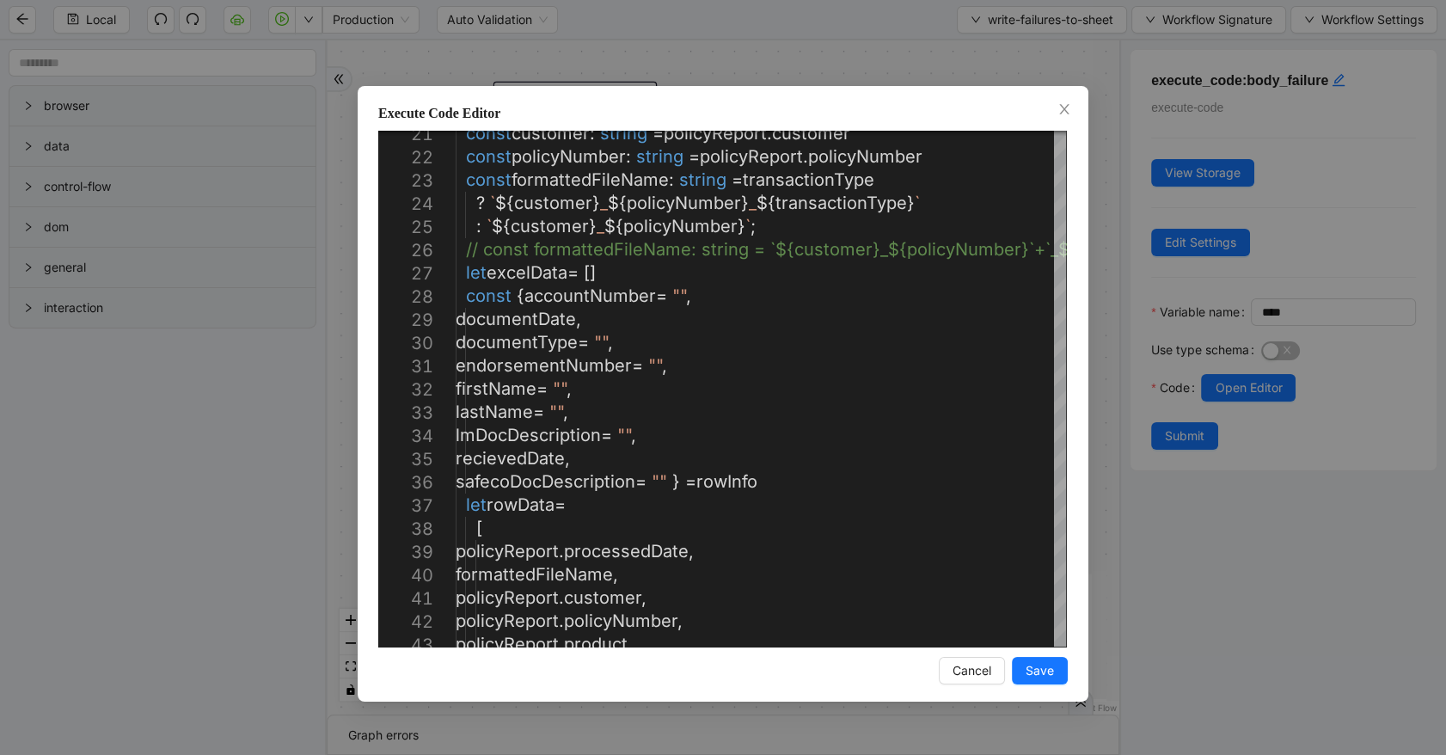
click at [754, 58] on div "Execute Code Editor 21 22 23 24 25 26 27 28 29 30 31 32 33 34 35 36 37 38 39 40…" at bounding box center [723, 377] width 1446 height 755
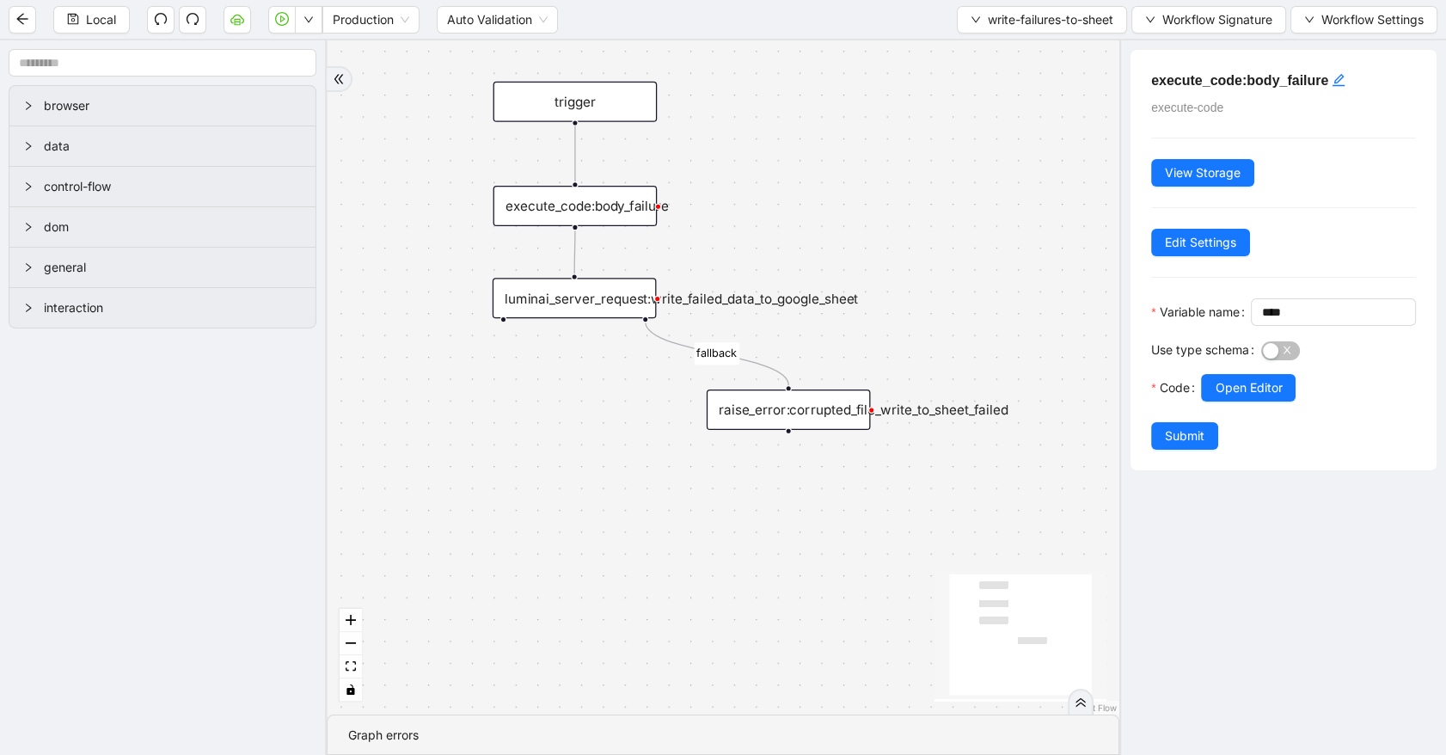
click at [844, 415] on div "raise_error:corrupted_file_write_to_sheet_failed" at bounding box center [789, 410] width 164 height 40
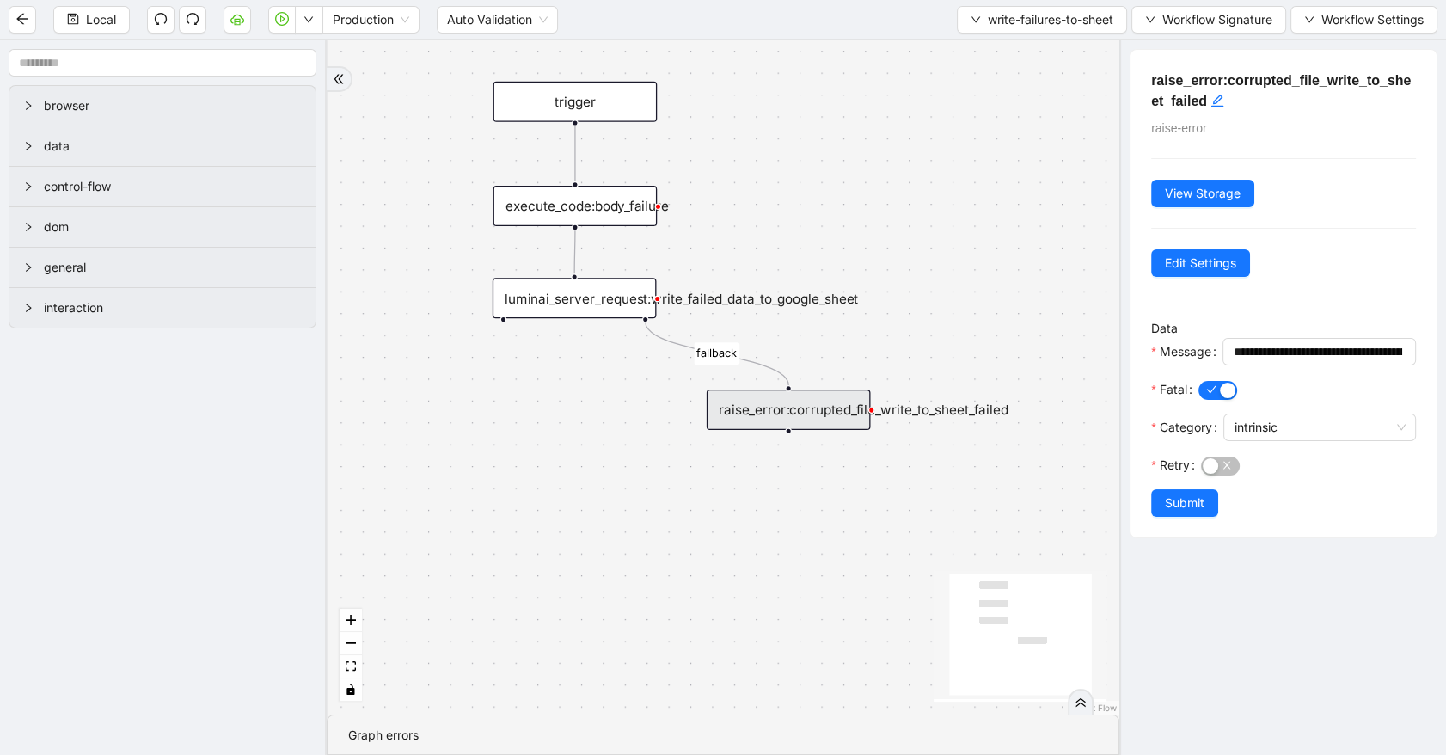
click at [659, 338] on icon "Edge from luminai_server_request:write_failed_data_to_google_sheet to raise_err…" at bounding box center [717, 353] width 143 height 63
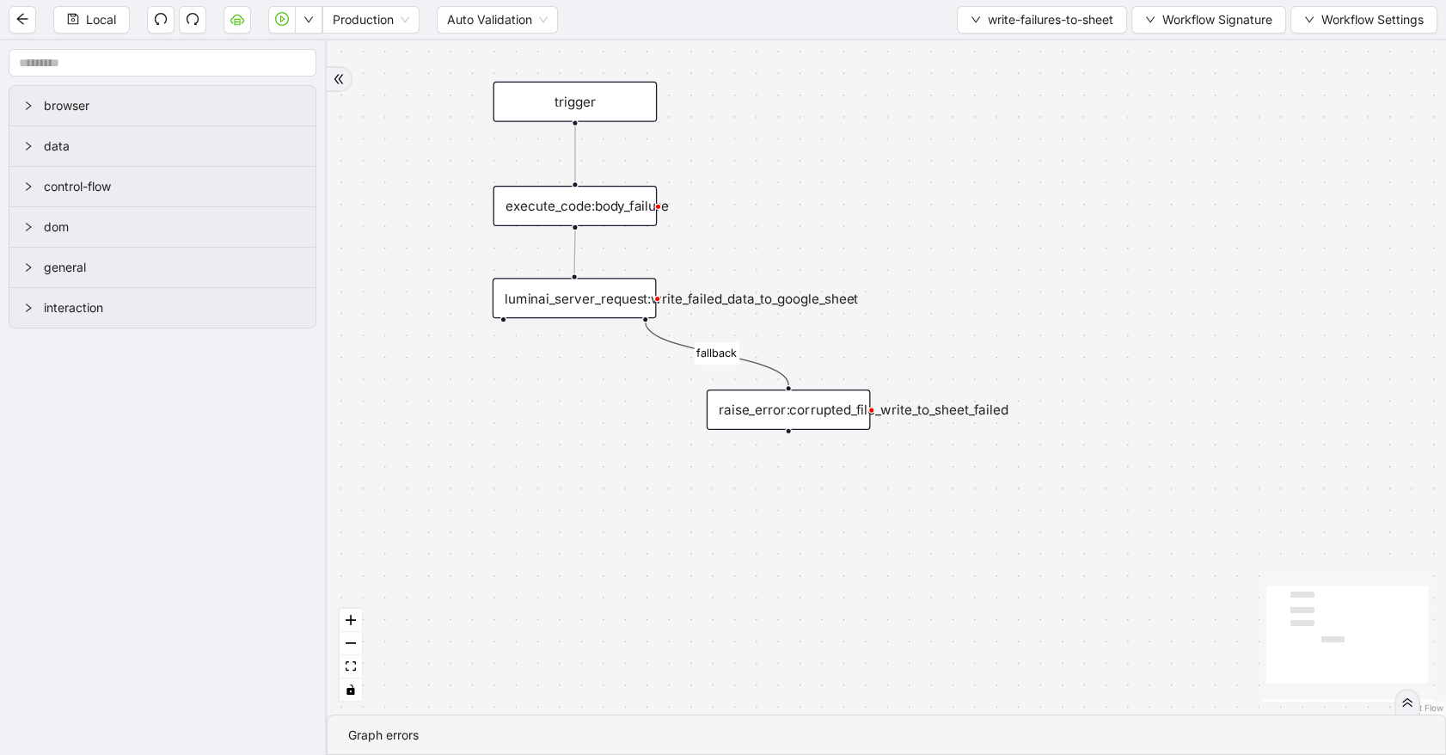
click at [813, 421] on div "raise_error:corrupted_file_write_to_sheet_failed" at bounding box center [789, 410] width 164 height 40
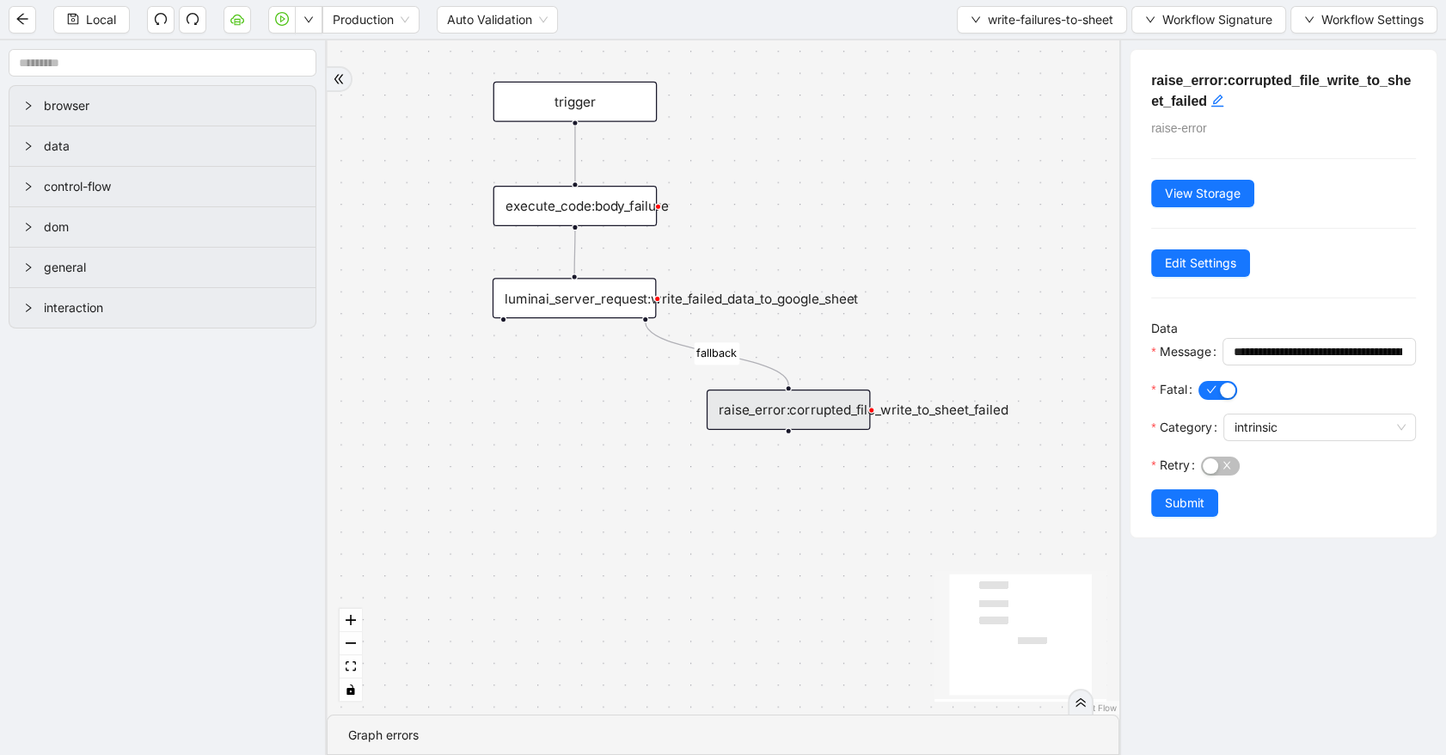
click at [656, 337] on icon "Edge from luminai_server_request:write_failed_data_to_google_sheet to raise_err…" at bounding box center [717, 353] width 143 height 63
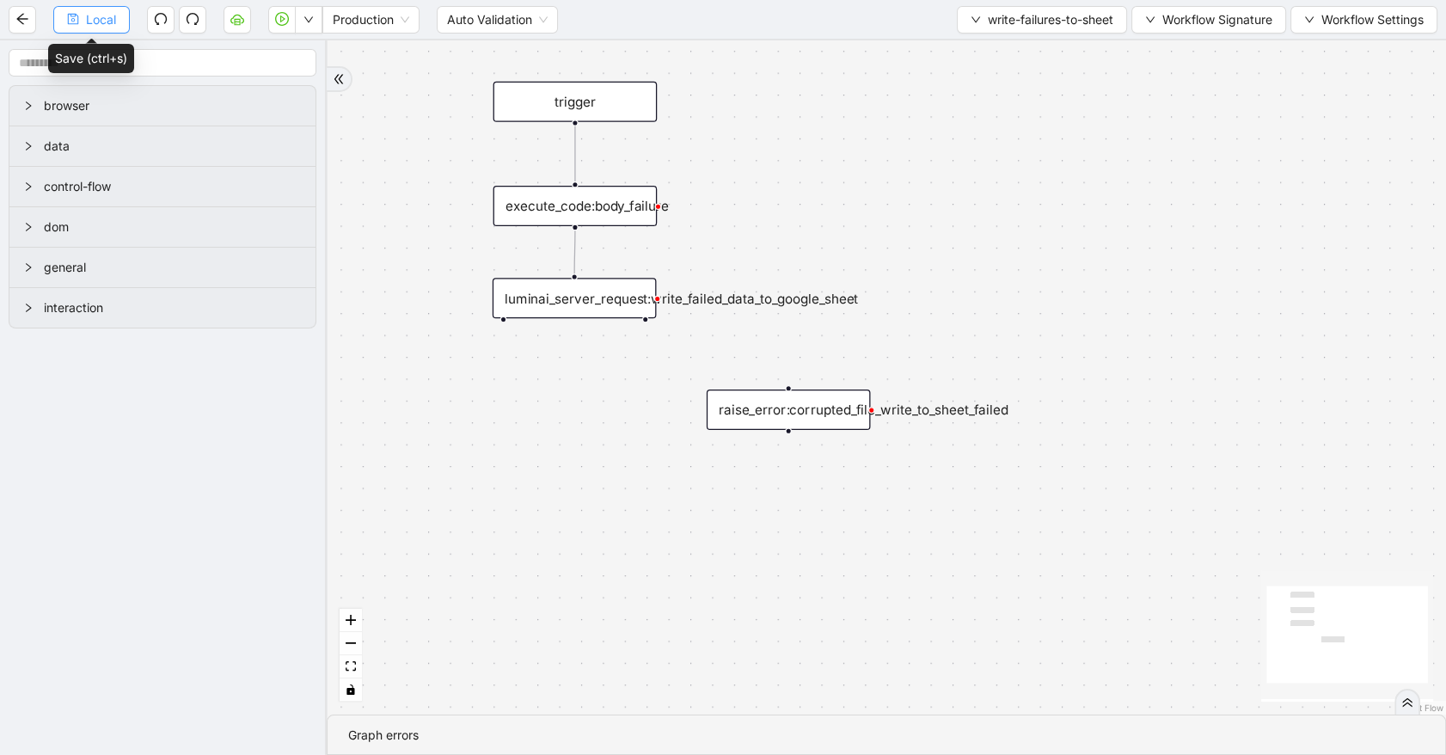
click at [69, 13] on icon "save" at bounding box center [73, 19] width 12 height 12
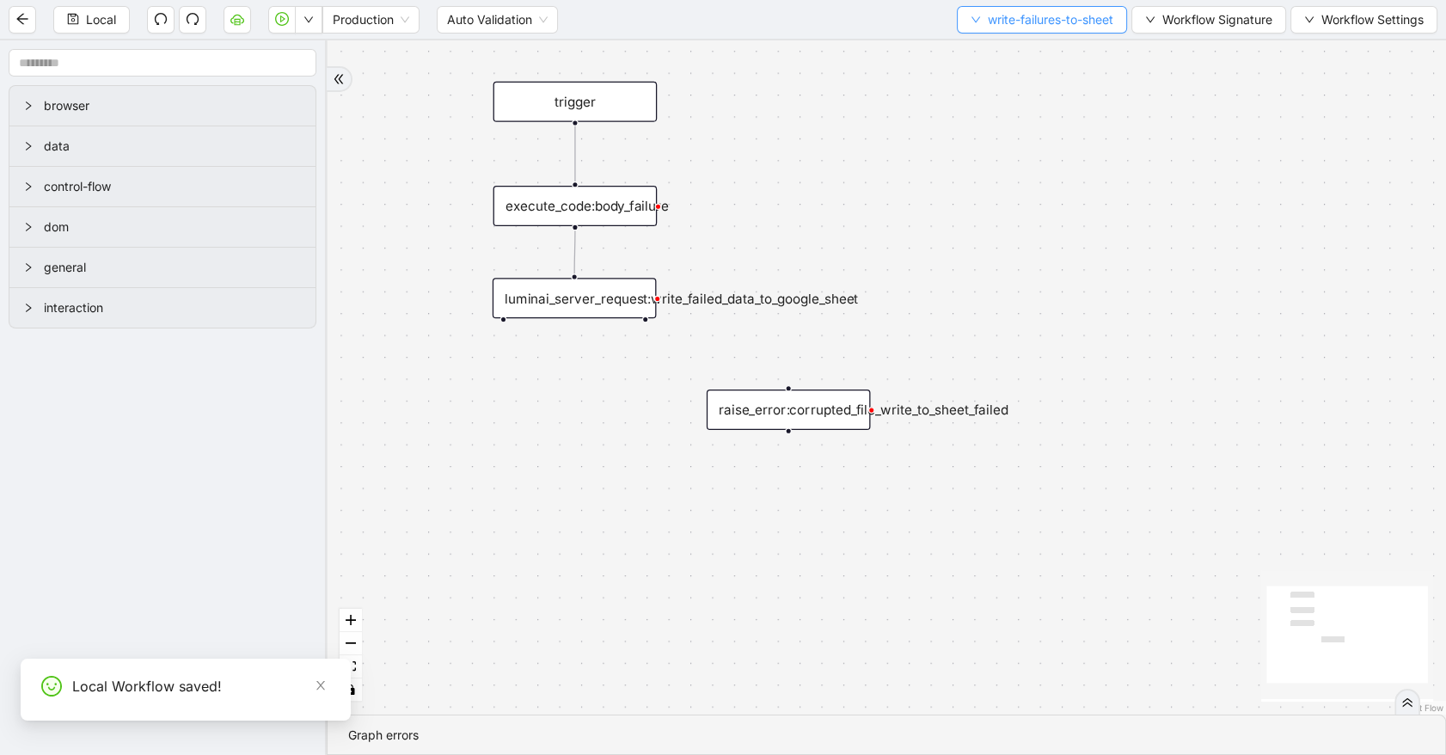
click at [966, 26] on button "write-failures-to-sheet" at bounding box center [1042, 20] width 170 height 28
click at [981, 51] on span "Select" at bounding box center [1039, 52] width 146 height 19
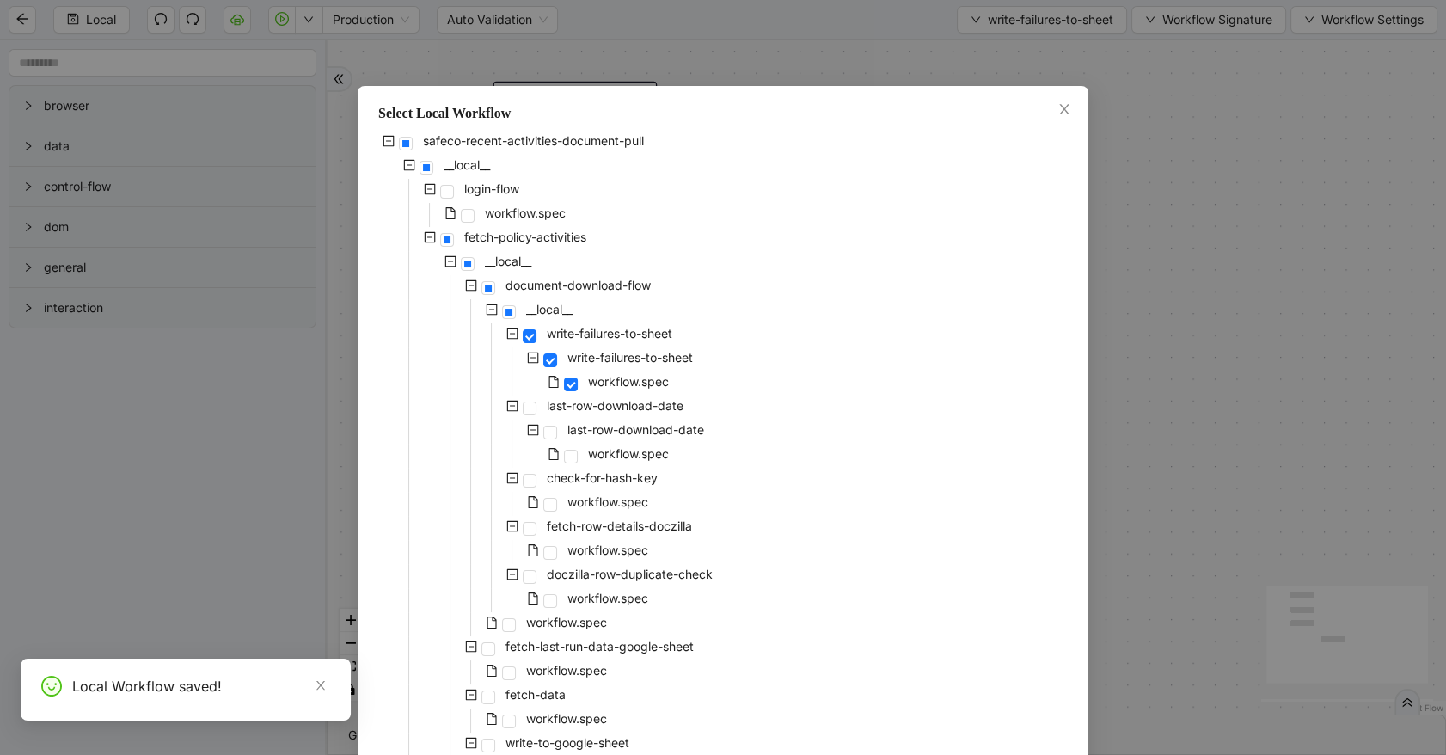
scroll to position [149, 0]
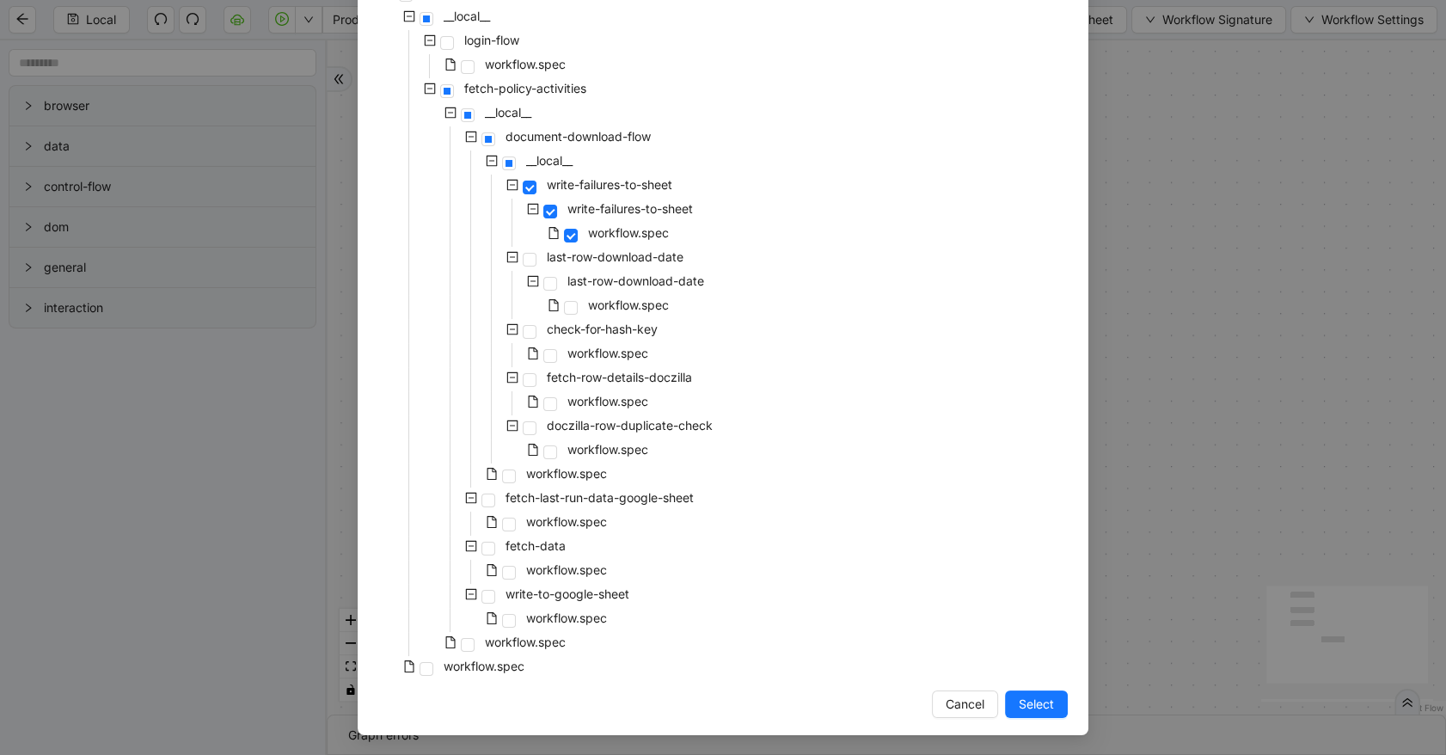
click at [412, 668] on span at bounding box center [409, 666] width 21 height 21
click at [420, 670] on span at bounding box center [427, 669] width 14 height 14
click at [1019, 695] on span "Select" at bounding box center [1036, 704] width 35 height 19
click at [1018, 695] on div "trigger execute_code:body_failure luminai_server_request:write_failed_data_to_g…" at bounding box center [887, 377] width 1120 height 674
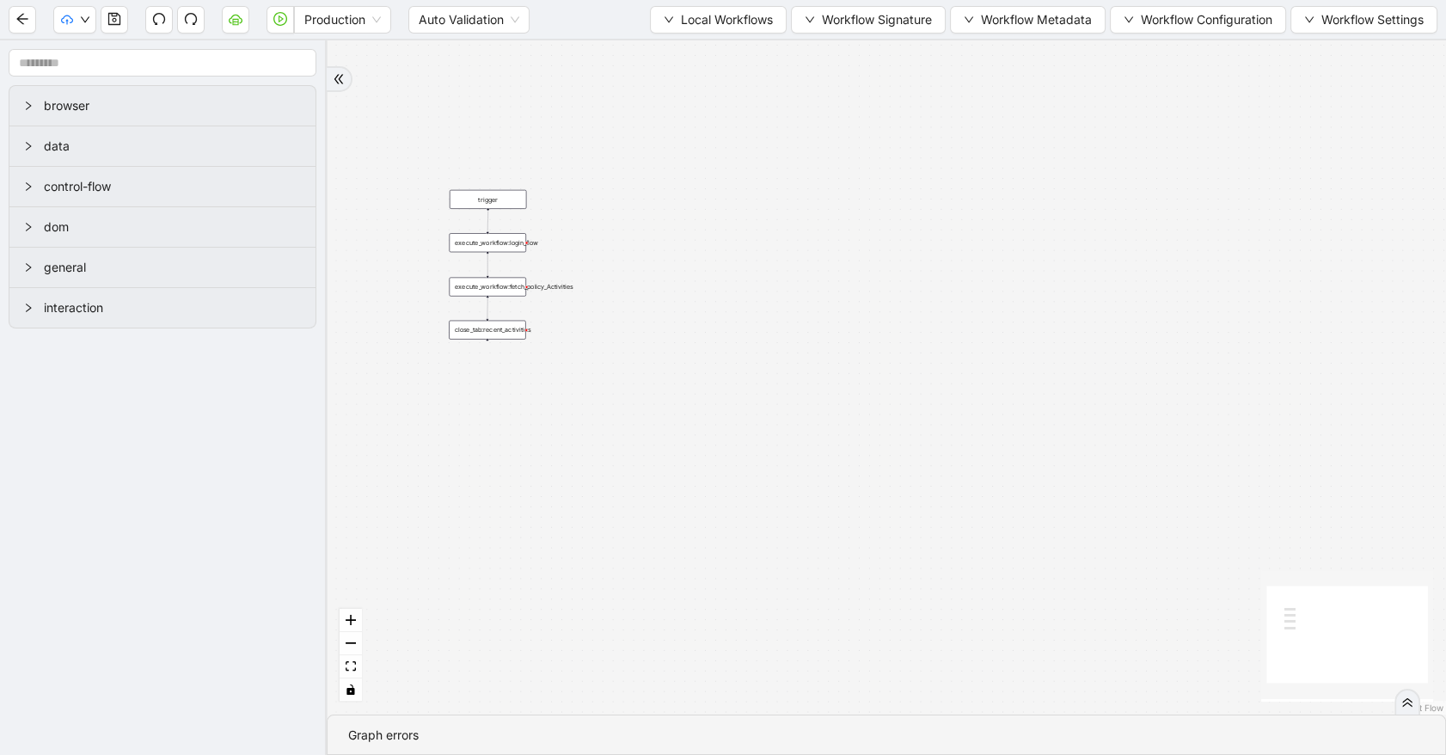
drag, startPoint x: 636, startPoint y: 204, endPoint x: 716, endPoint y: 241, distance: 88.1
click at [716, 241] on div "trigger execute_workflow:login_flow execute_workflow:fetch_policy_Activities cl…" at bounding box center [887, 377] width 1120 height 674
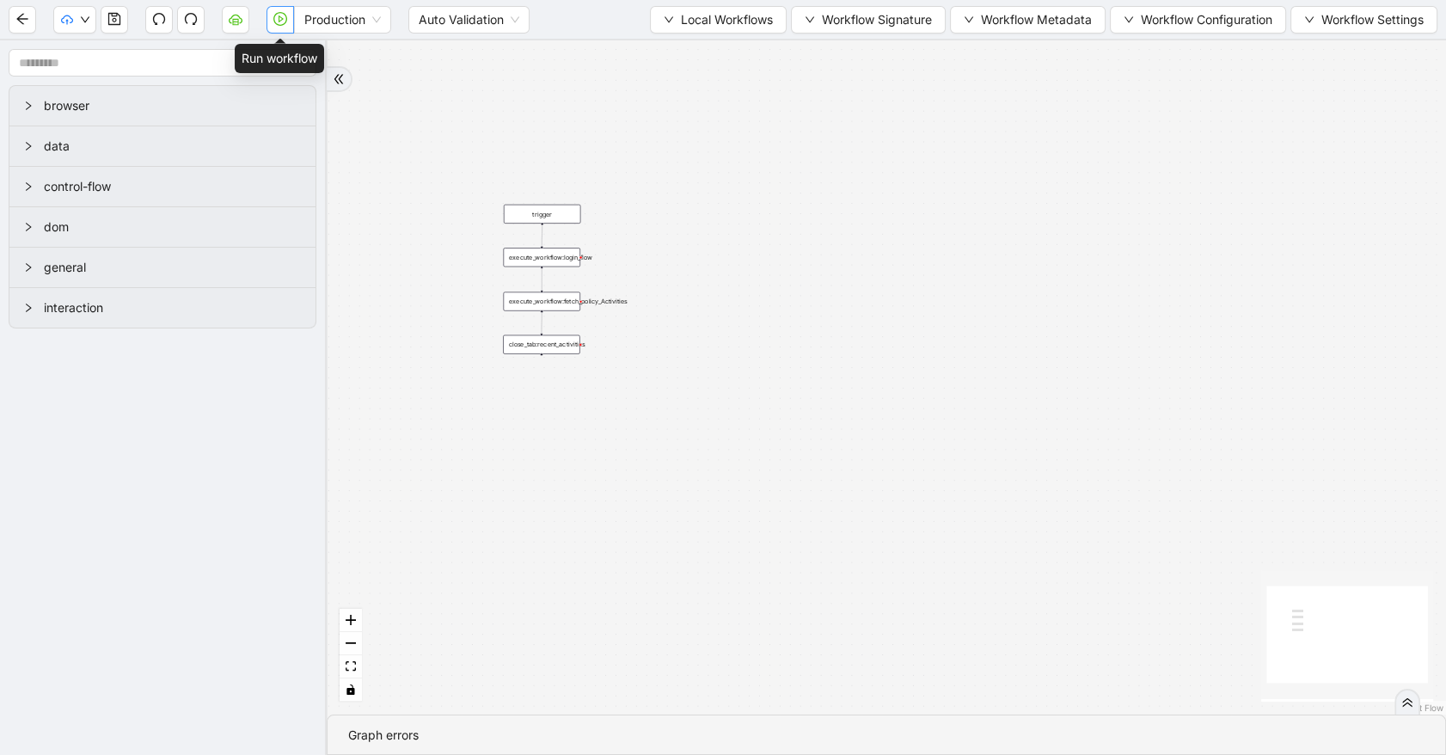
click at [282, 21] on icon "play-circle" at bounding box center [280, 19] width 14 height 14
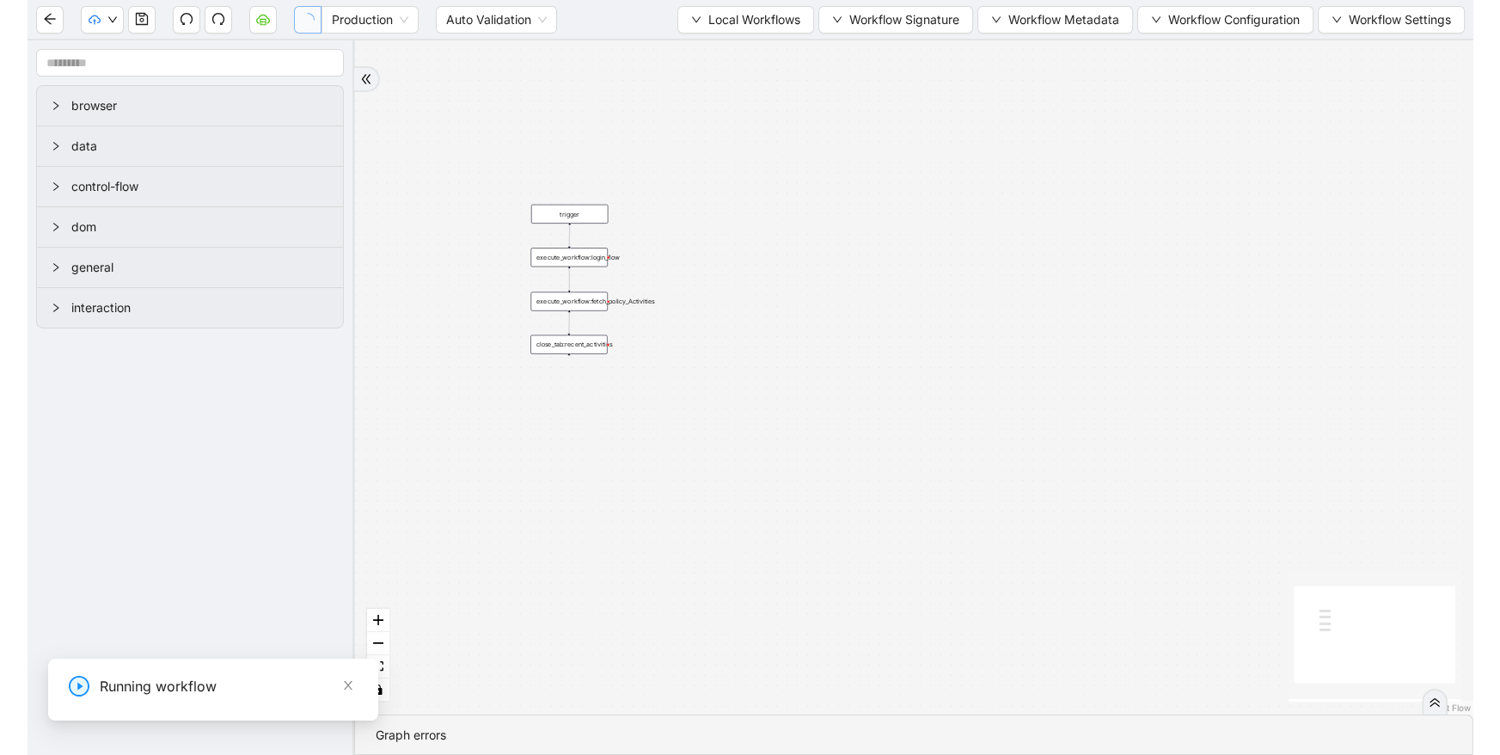
scroll to position [0, 0]
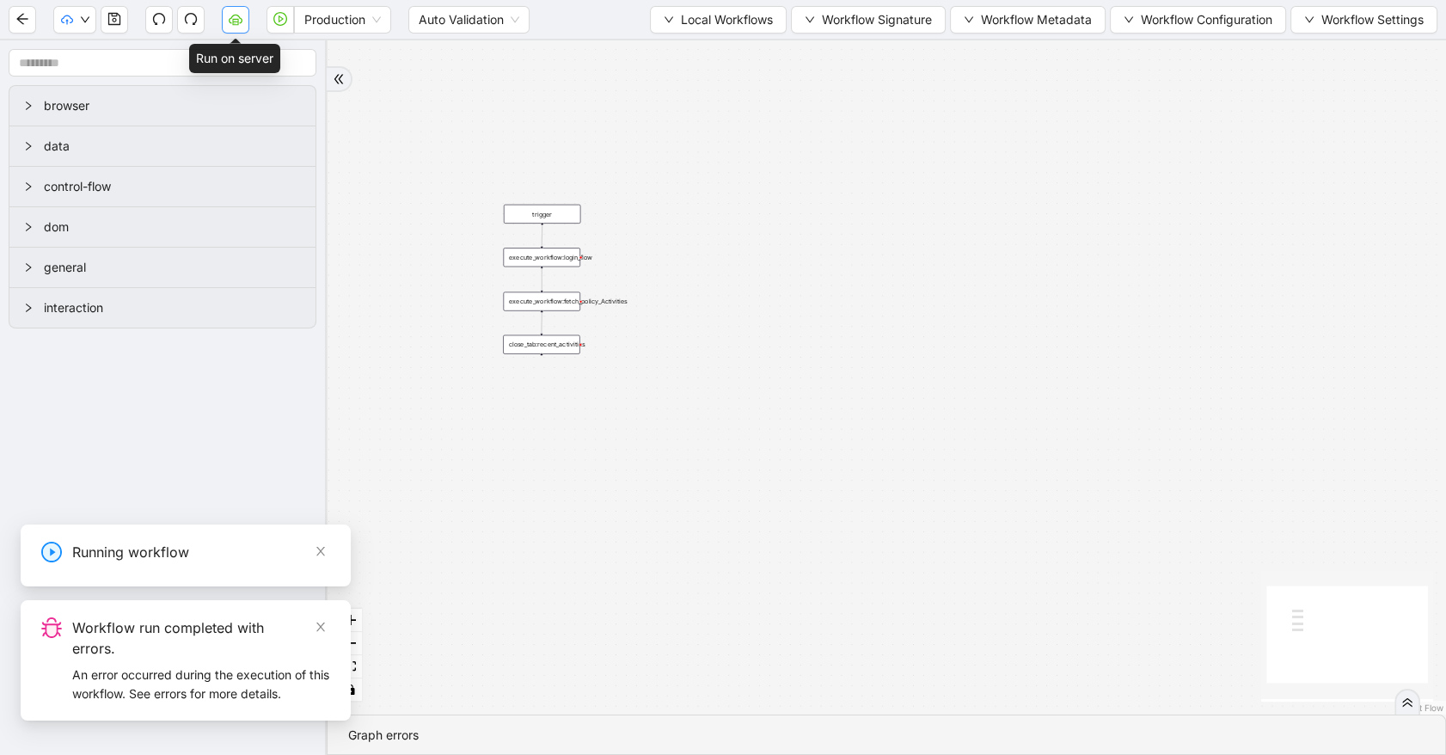
click at [233, 16] on icon "cloud-server" at bounding box center [236, 19] width 14 height 14
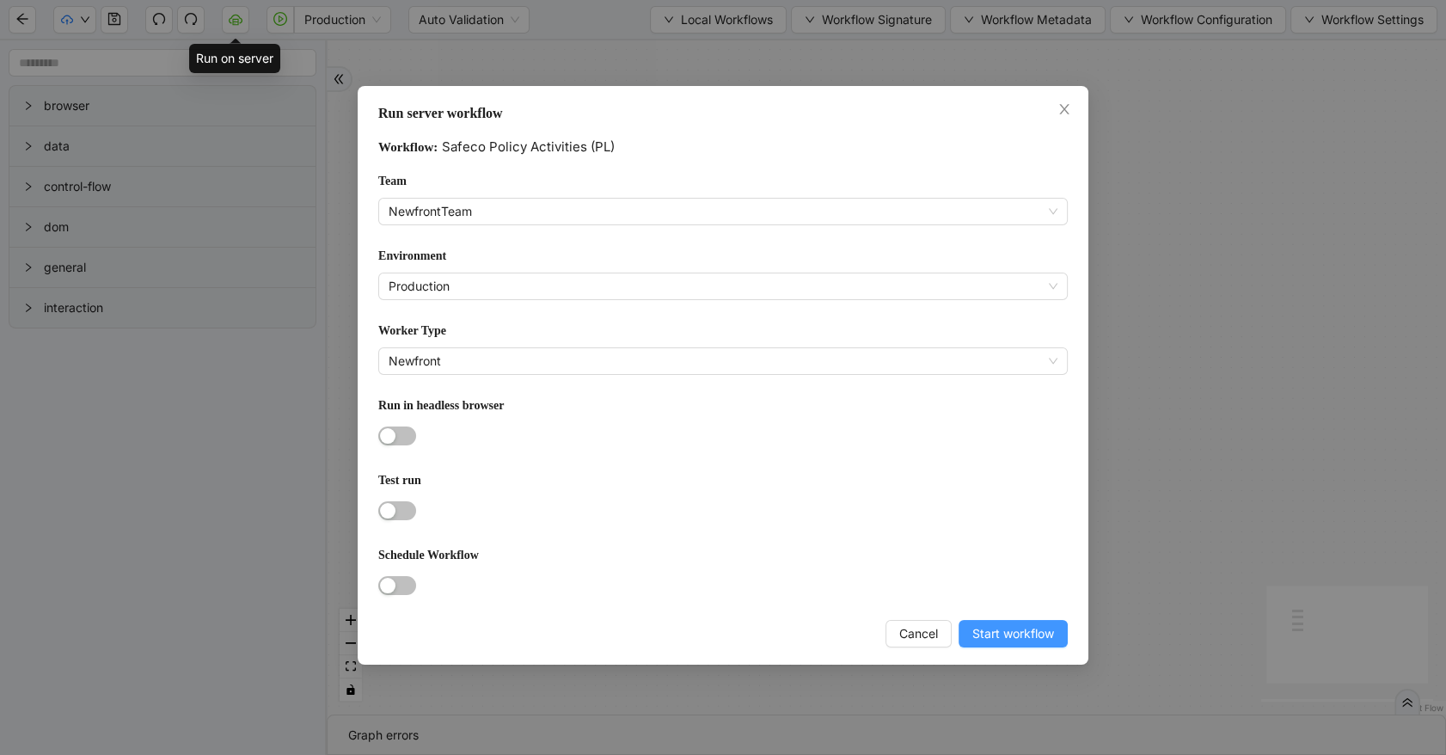
click at [1007, 624] on span "Start workflow" at bounding box center [1013, 633] width 82 height 19
